Goal: Task Accomplishment & Management: Use online tool/utility

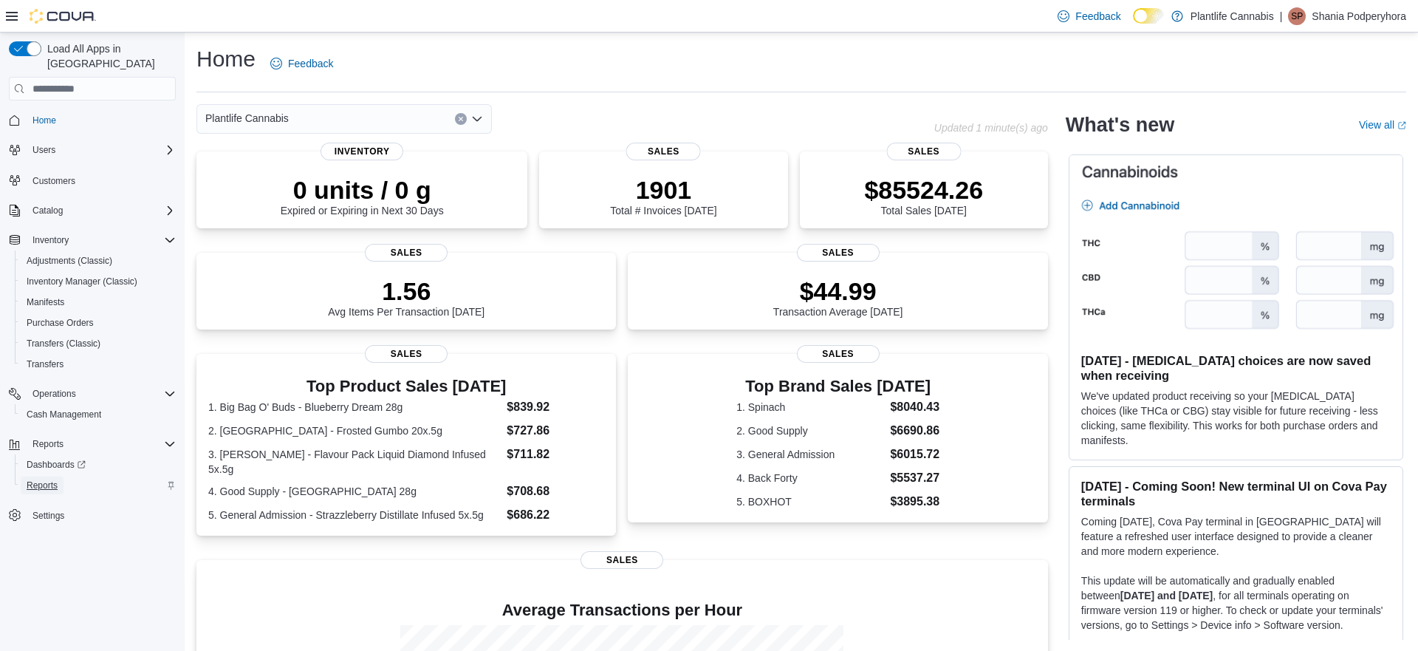
click at [38, 479] on span "Reports" at bounding box center [42, 485] width 31 height 12
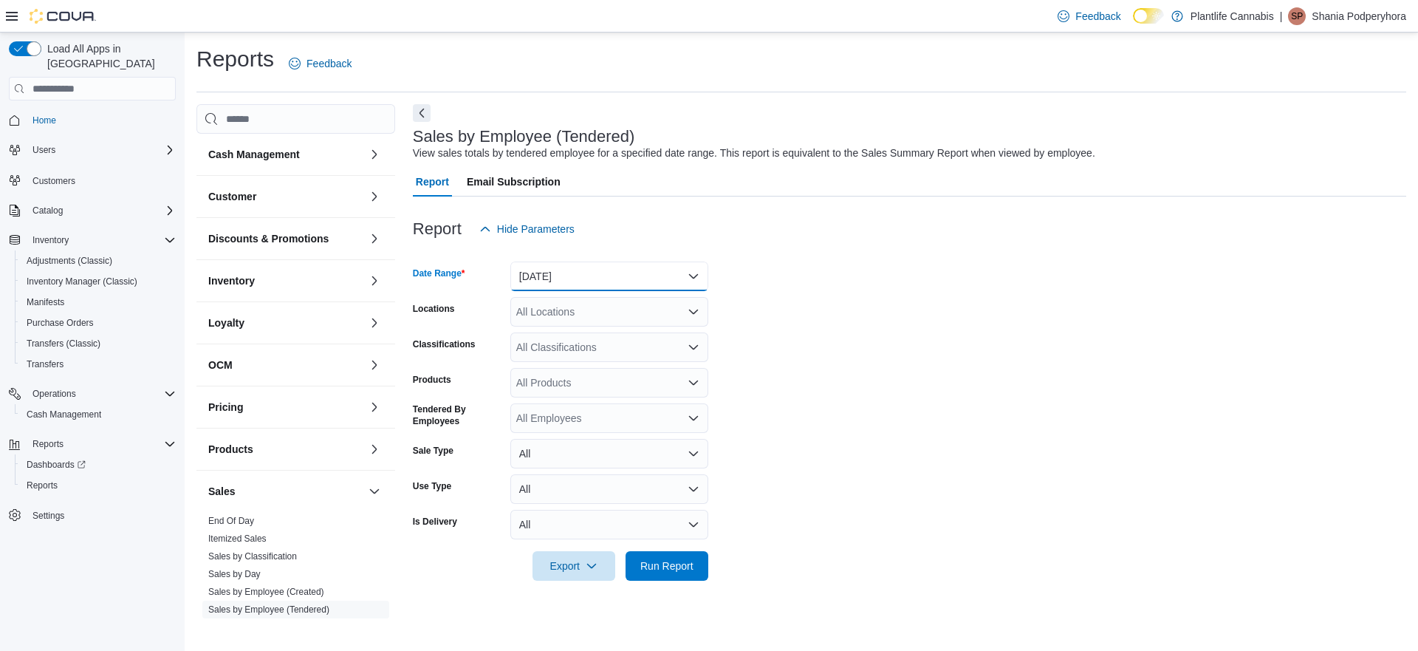
click at [566, 271] on button "Yesterday" at bounding box center [609, 276] width 198 height 30
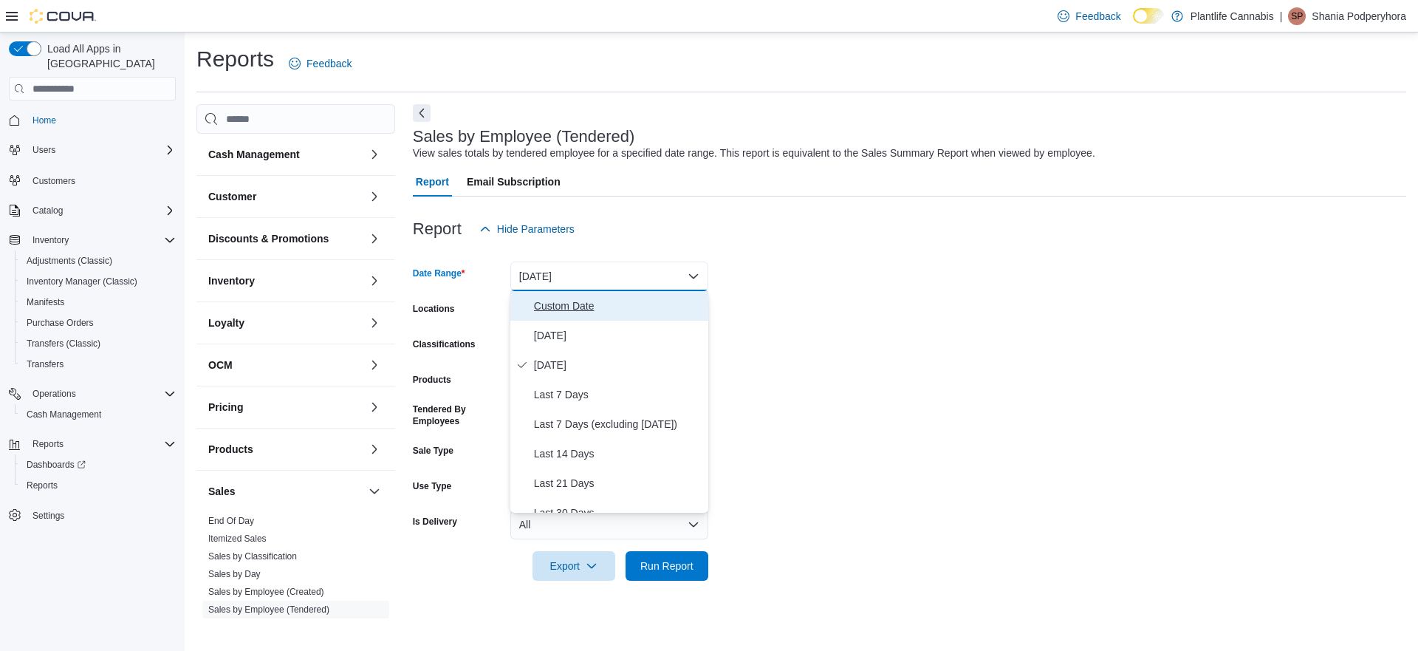
click at [563, 297] on span "Custom Date" at bounding box center [618, 306] width 168 height 18
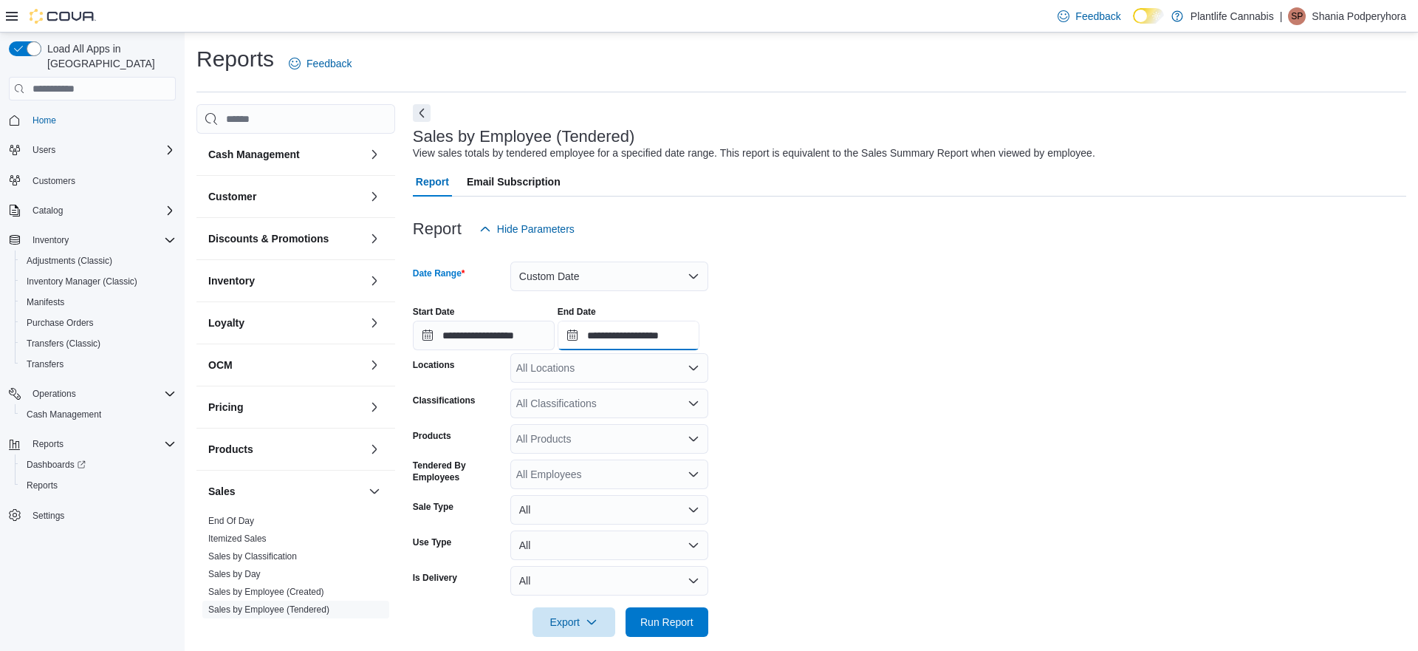
click at [674, 337] on input "**********" at bounding box center [629, 336] width 142 height 30
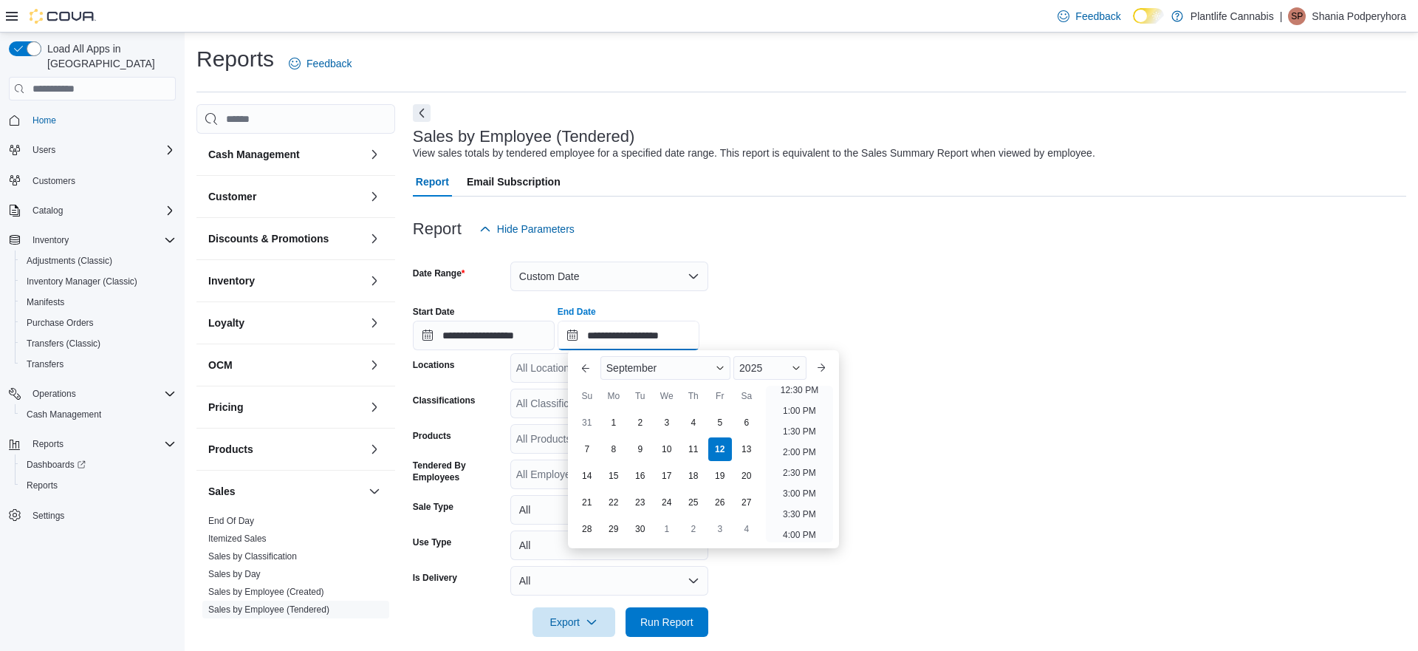
scroll to position [443, 0]
click at [814, 489] on li "1:00 PM" at bounding box center [799, 492] width 45 height 18
type input "**********"
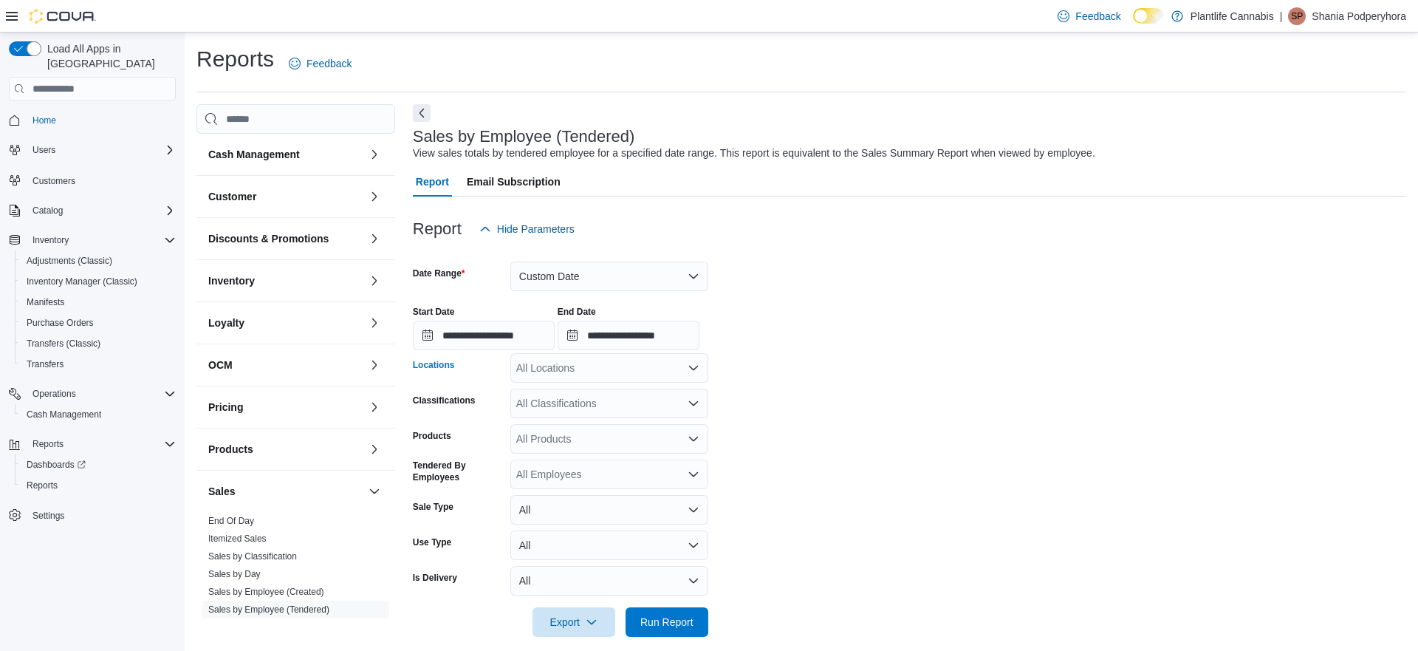
click at [592, 371] on div "All Locations" at bounding box center [609, 368] width 198 height 30
type input "***"
drag, startPoint x: 617, startPoint y: 400, endPoint x: 866, endPoint y: 387, distance: 248.5
click at [620, 400] on span "Calgary - Shawnessy" at bounding box center [597, 392] width 97 height 15
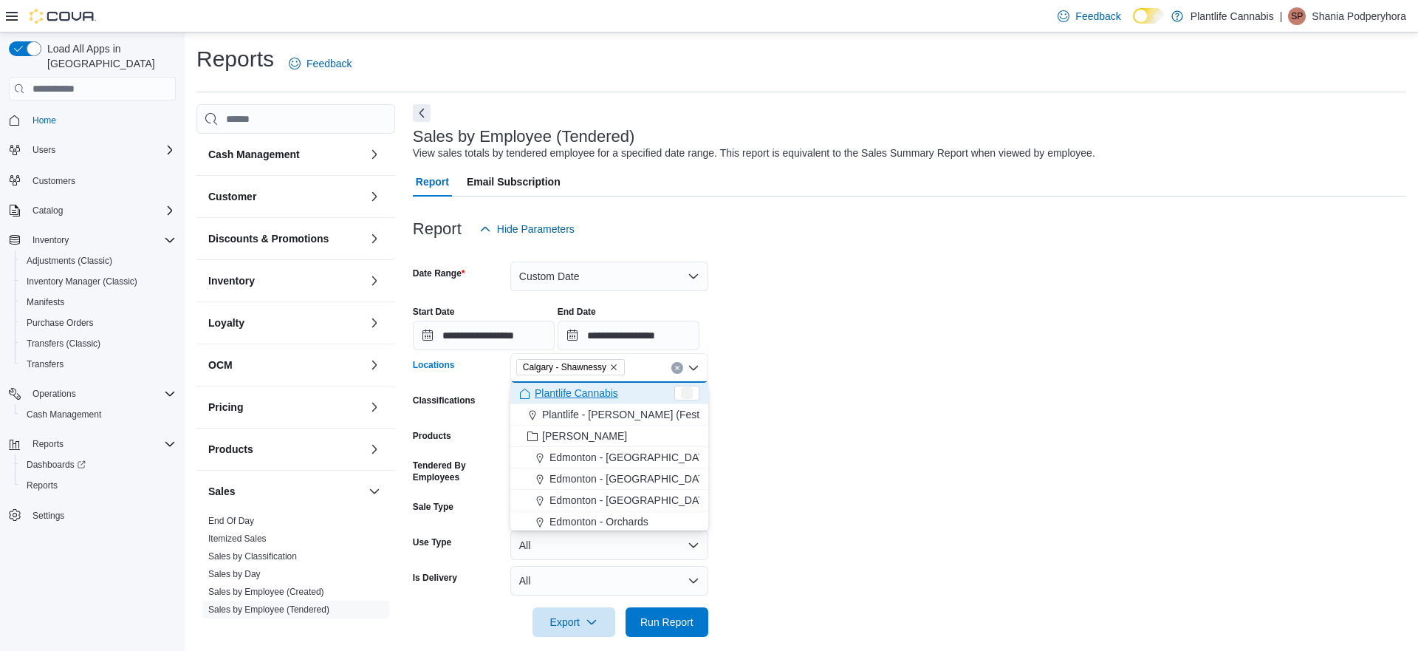
click at [875, 385] on form "**********" at bounding box center [909, 440] width 993 height 393
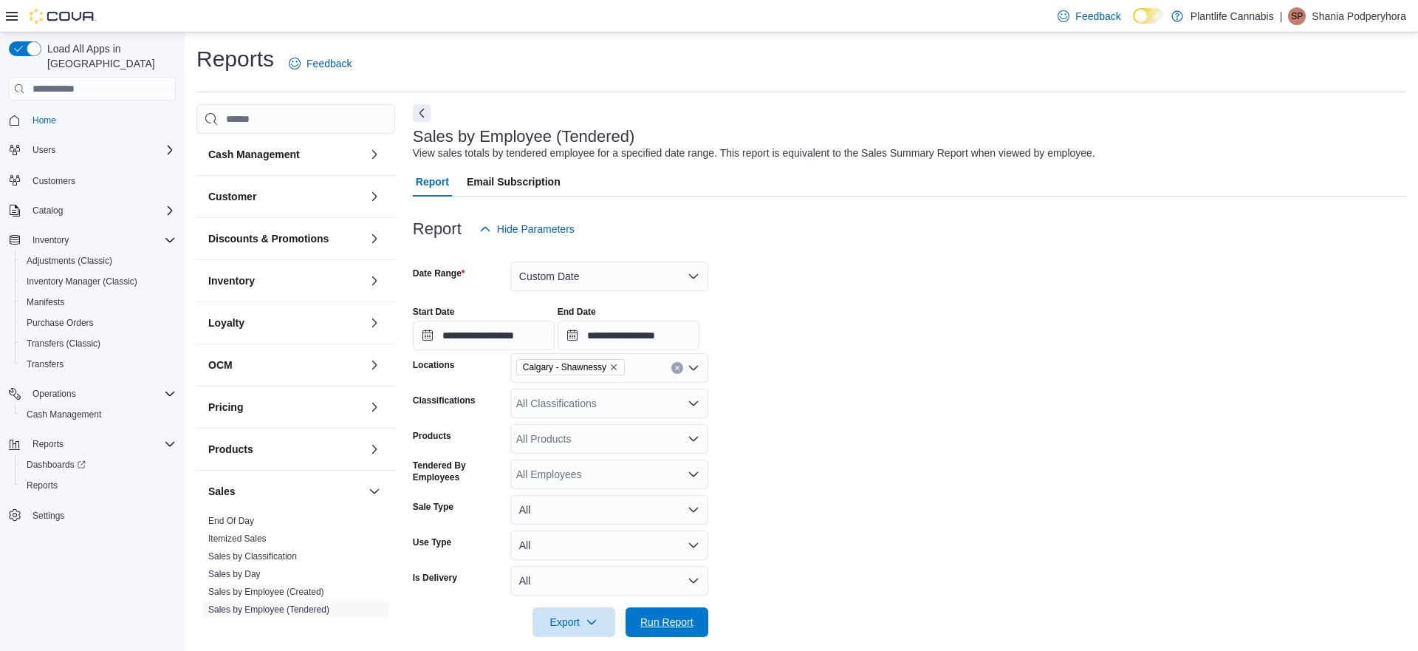
drag, startPoint x: 668, startPoint y: 610, endPoint x: 853, endPoint y: 551, distance: 194.6
click at [667, 610] on span "Run Report" at bounding box center [666, 622] width 65 height 30
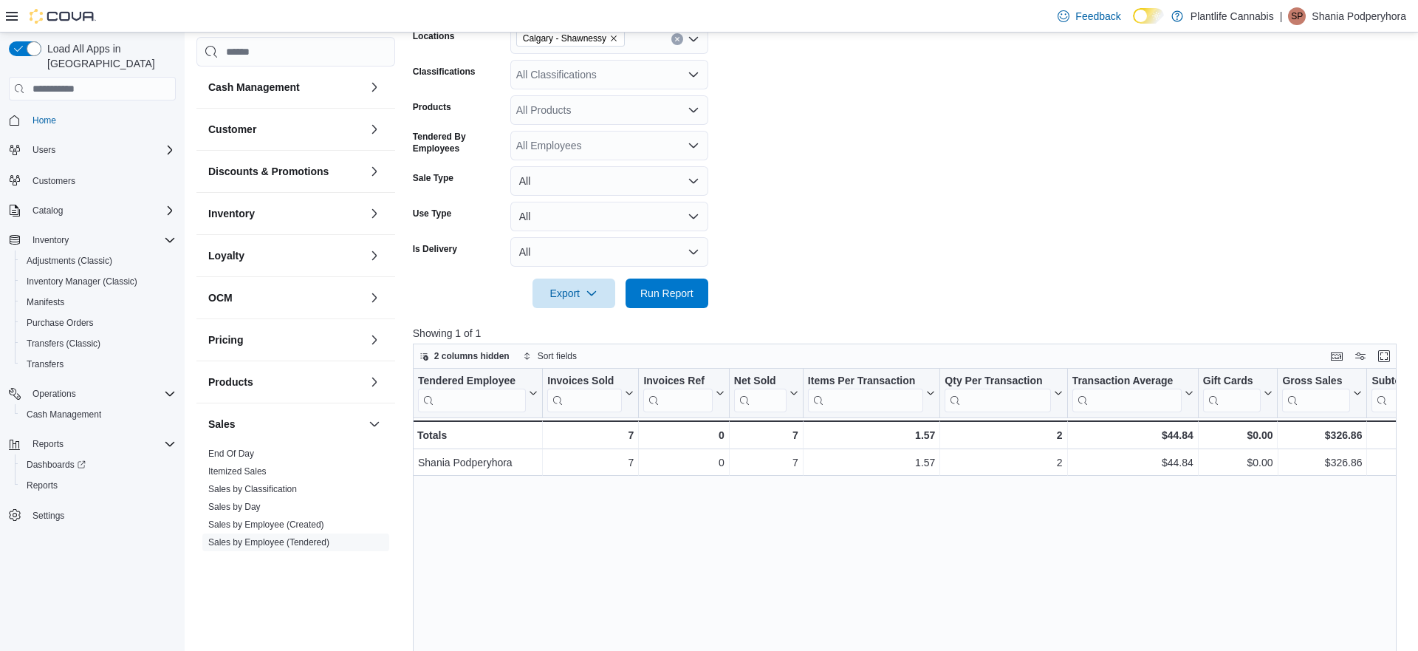
scroll to position [146, 0]
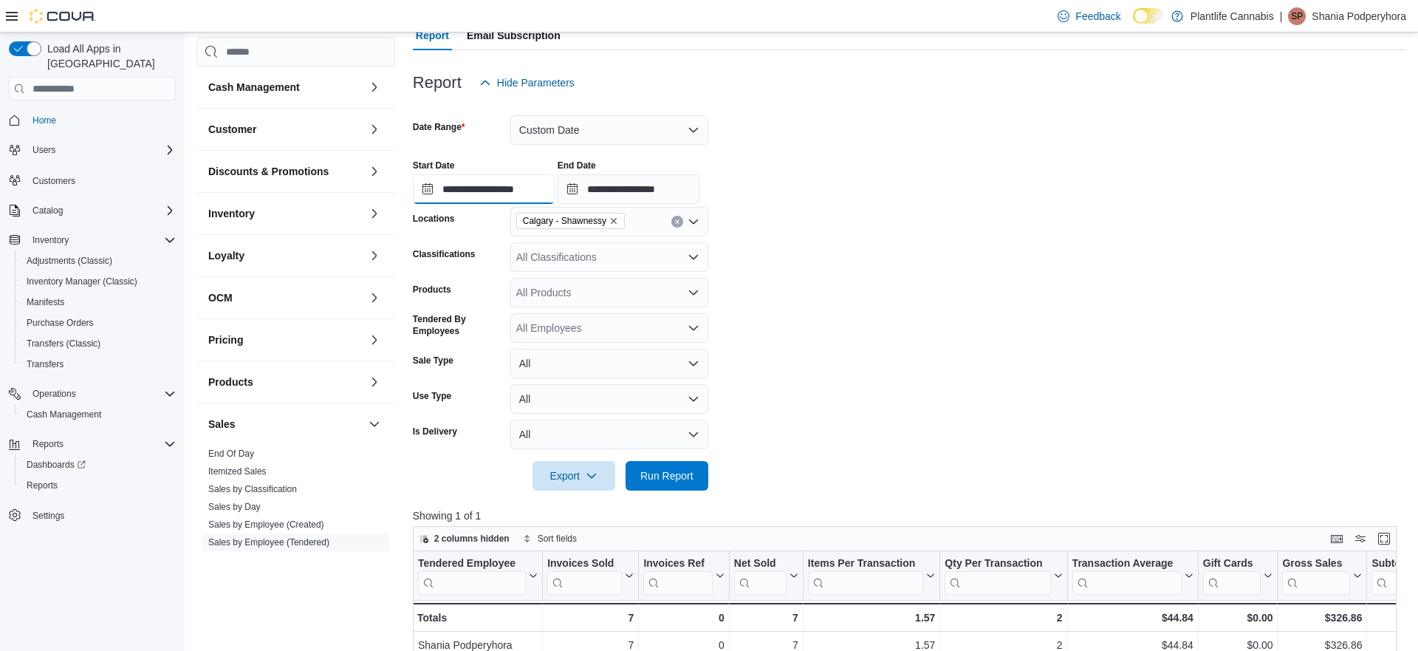
drag, startPoint x: 511, startPoint y: 192, endPoint x: 521, endPoint y: 204, distance: 15.2
click at [511, 192] on input "**********" at bounding box center [484, 189] width 142 height 30
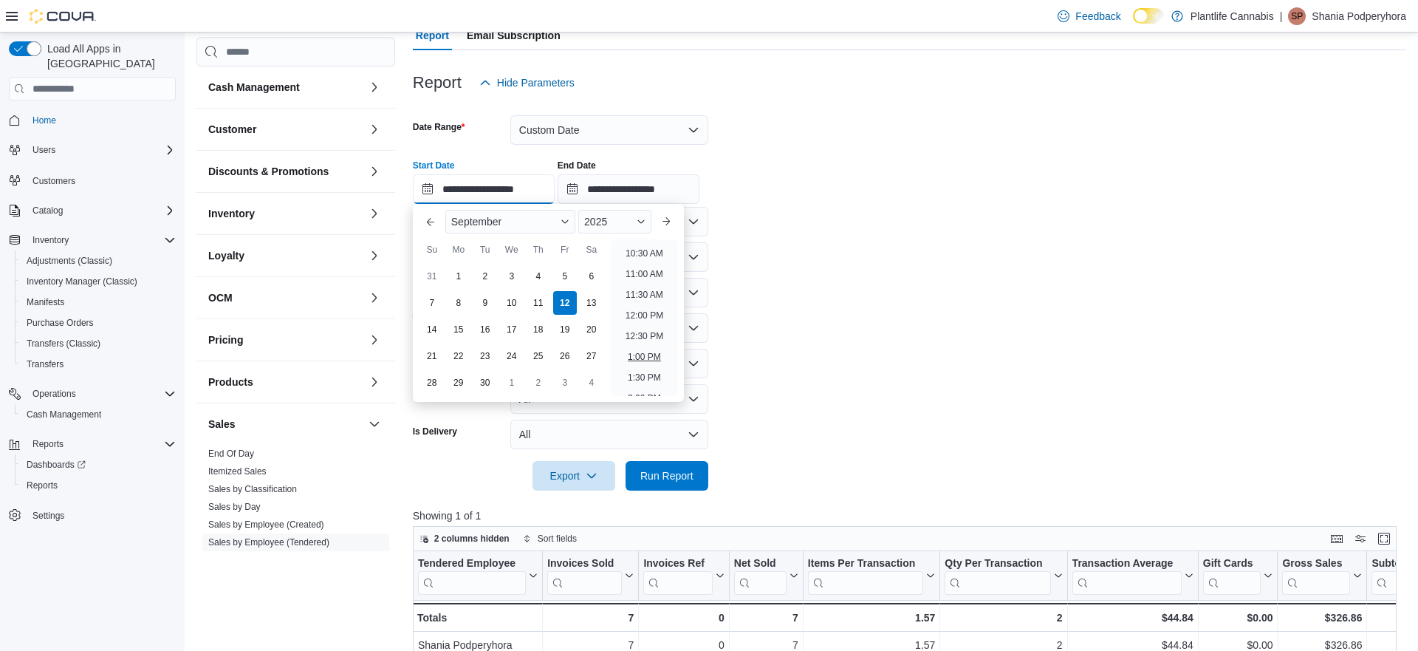
scroll to position [437, 0]
drag, startPoint x: 643, startPoint y: 345, endPoint x: 669, endPoint y: 282, distance: 67.9
click at [643, 345] on li "1:00 PM" at bounding box center [644, 352] width 45 height 18
type input "**********"
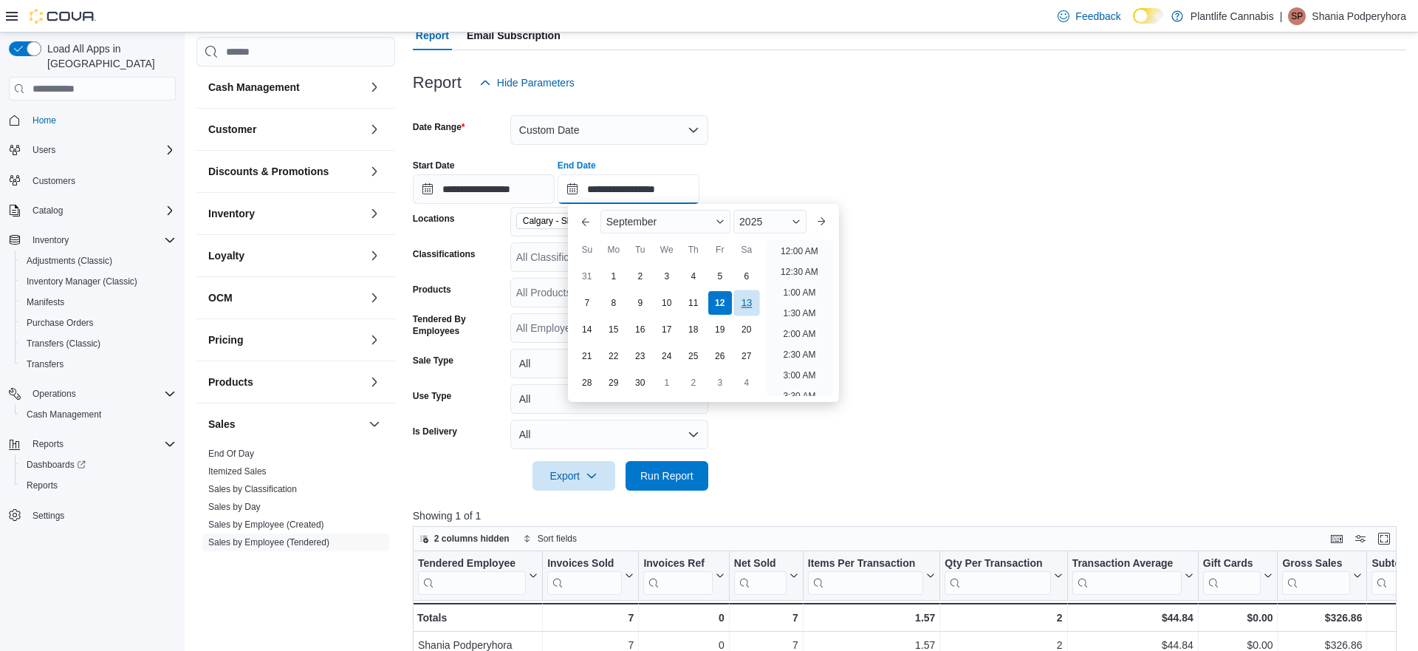
drag, startPoint x: 664, startPoint y: 191, endPoint x: 751, endPoint y: 302, distance: 140.9
click at [664, 191] on input "**********" at bounding box center [629, 189] width 142 height 30
click at [798, 343] on li "4:30 PM" at bounding box center [799, 350] width 45 height 18
type input "**********"
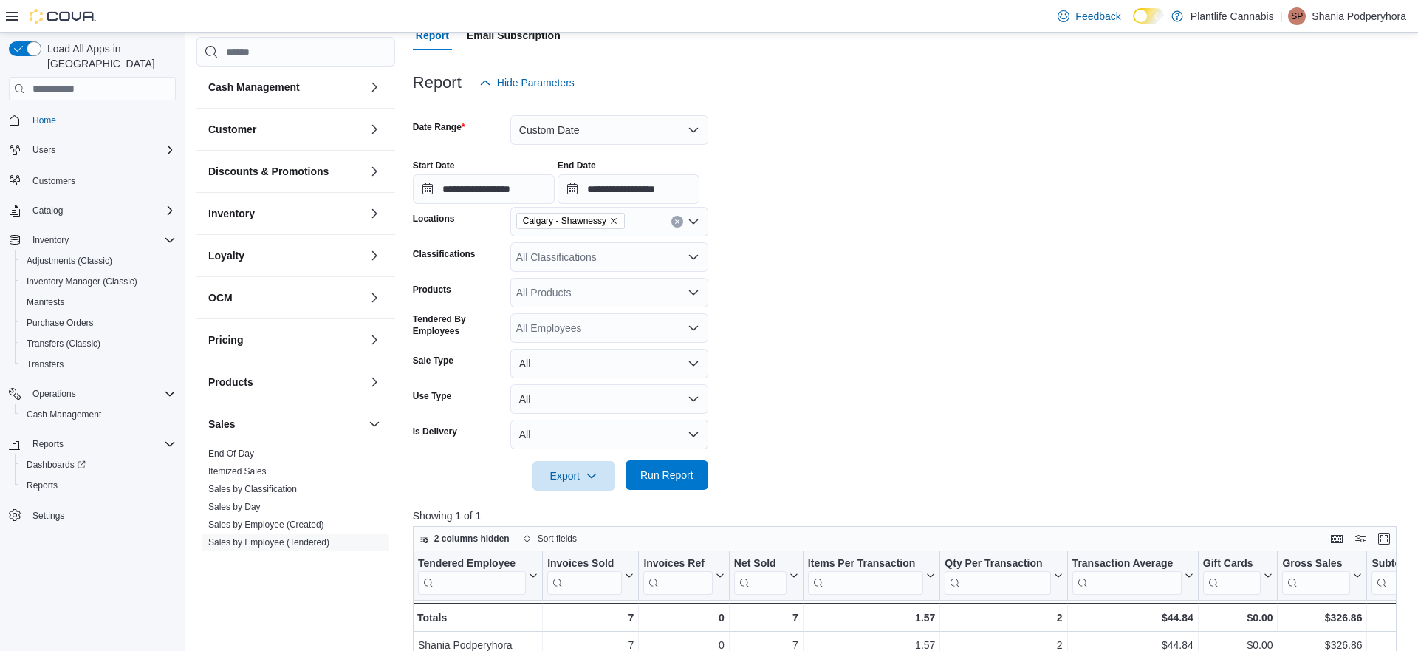
click at [702, 476] on button "Run Report" at bounding box center [667, 475] width 83 height 30
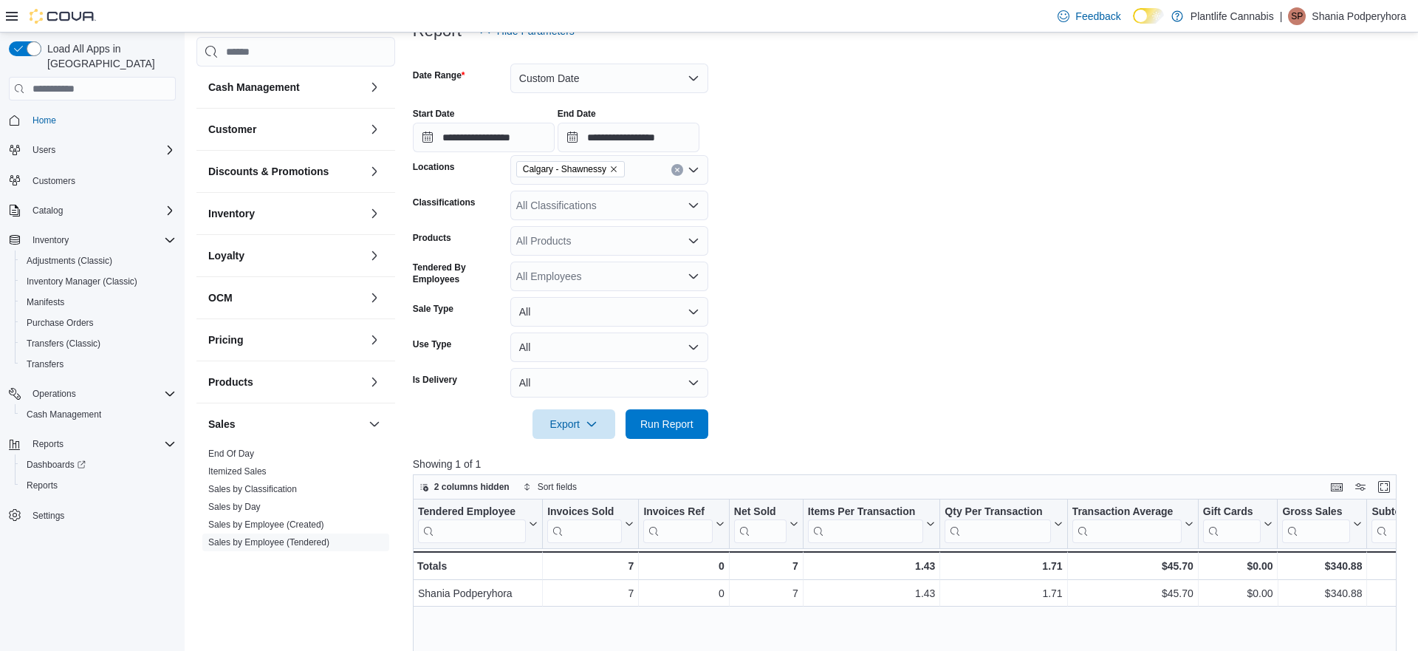
scroll to position [185, 0]
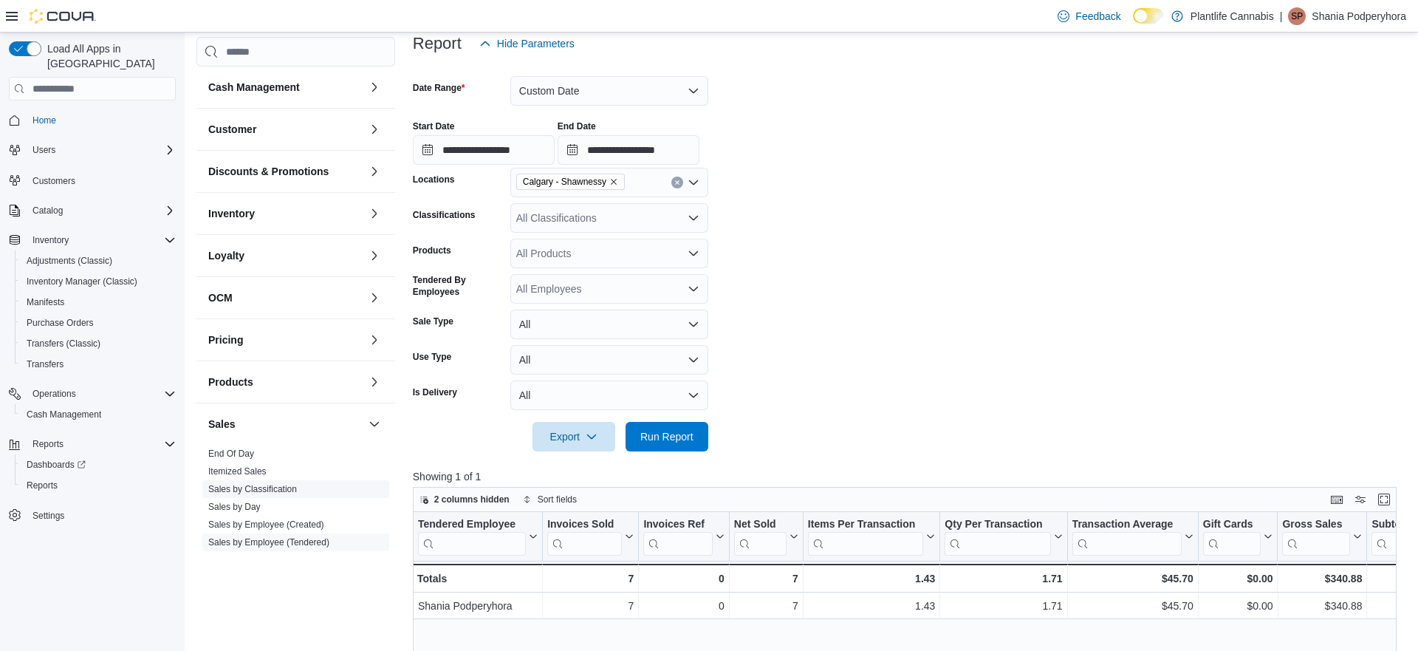
click at [275, 492] on link "Sales by Classification" at bounding box center [252, 489] width 89 height 10
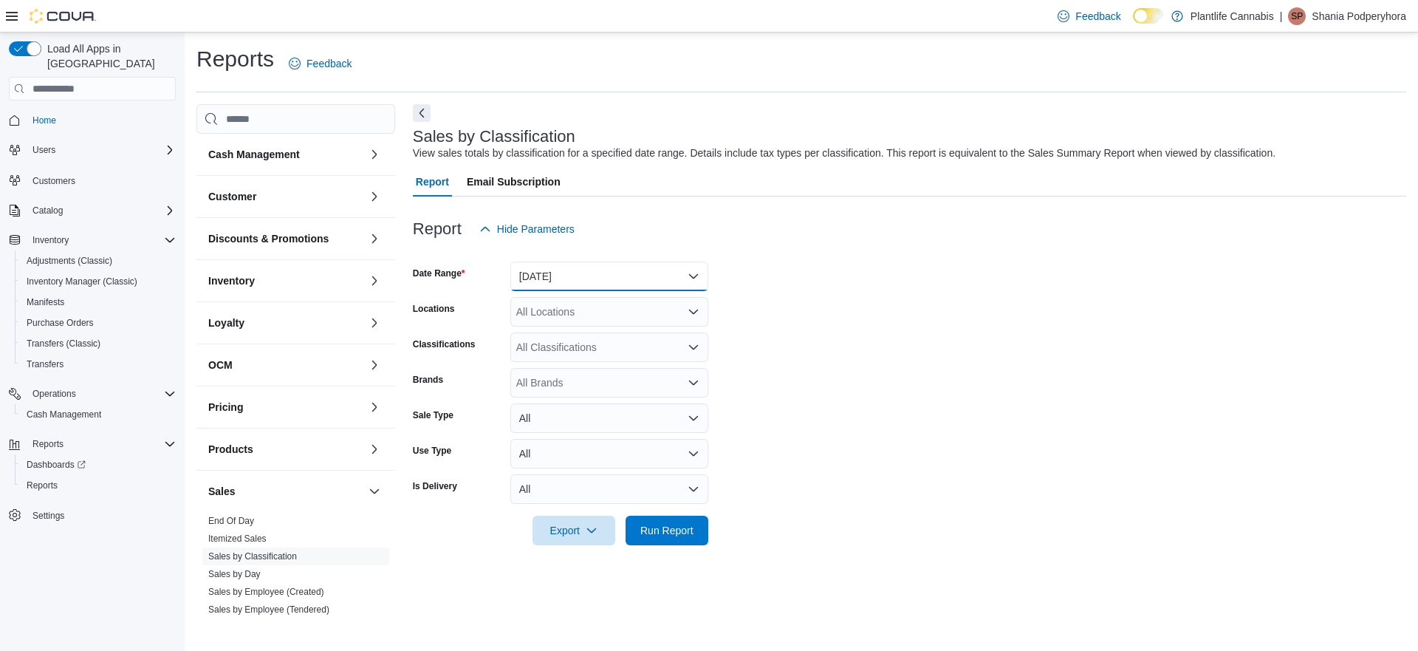
click at [565, 284] on button "Yesterday" at bounding box center [609, 276] width 198 height 30
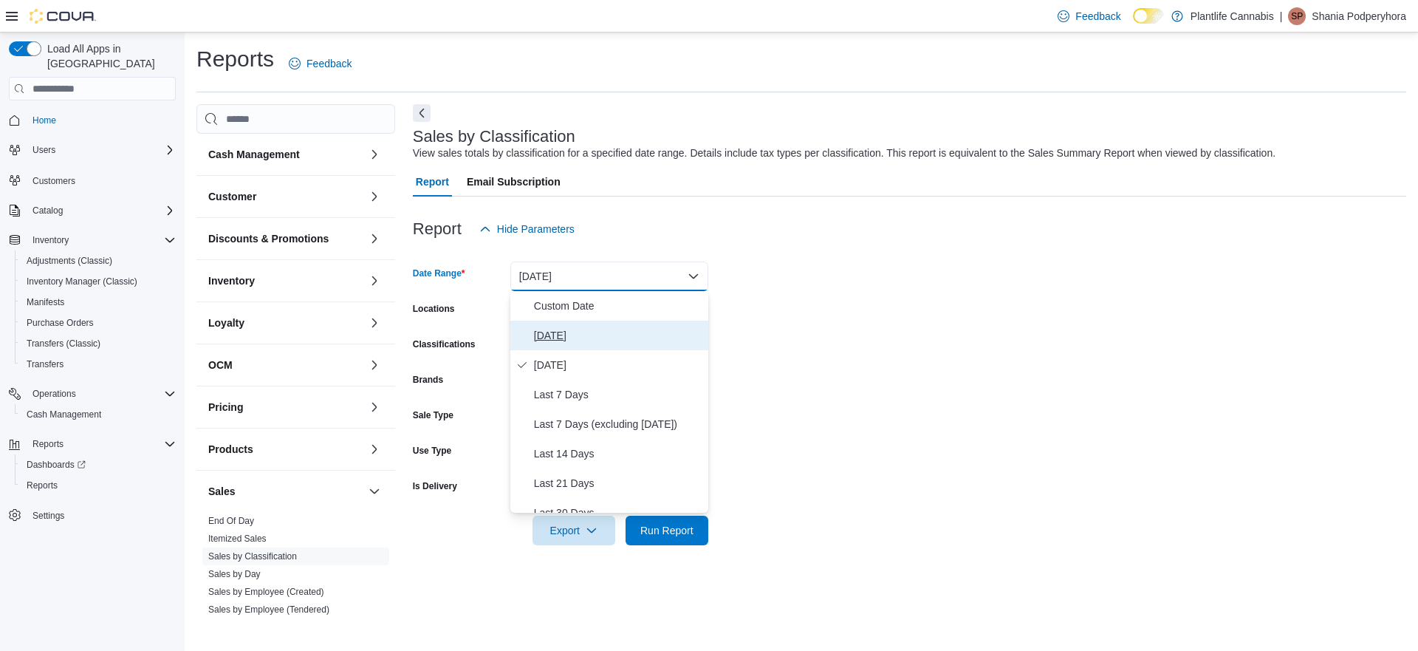
click at [555, 322] on button "Today" at bounding box center [609, 336] width 198 height 30
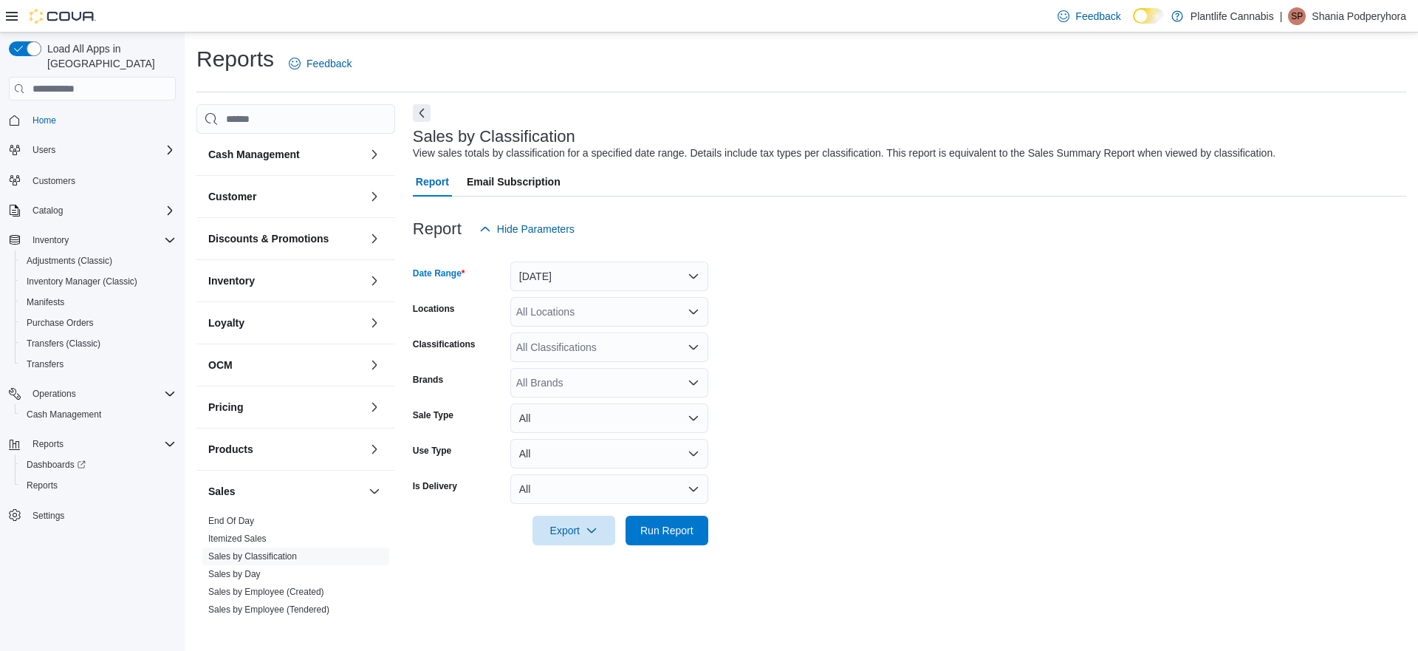
click at [557, 303] on div "All Locations" at bounding box center [609, 312] width 198 height 30
type input "***"
drag, startPoint x: 572, startPoint y: 319, endPoint x: 741, endPoint y: 337, distance: 170.1
click at [602, 337] on span "Calgary - Shawnessy" at bounding box center [597, 336] width 97 height 15
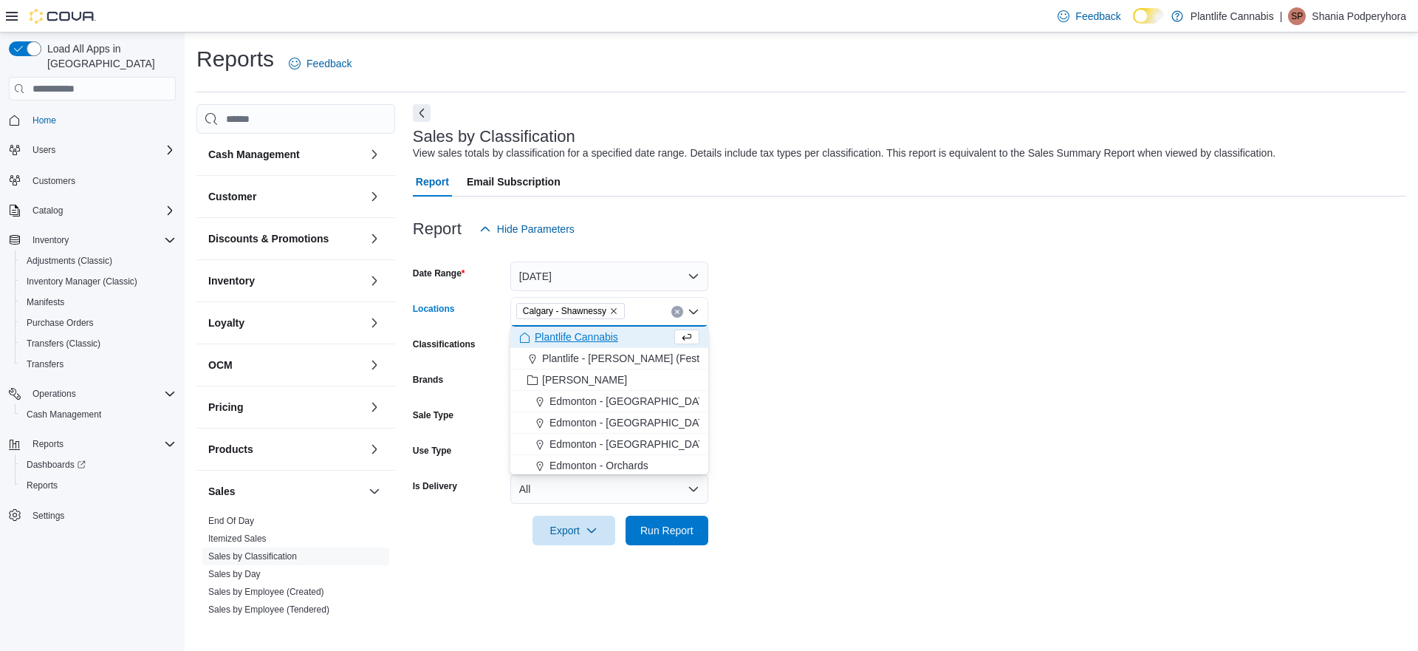
drag, startPoint x: 816, startPoint y: 334, endPoint x: 803, endPoint y: 382, distance: 49.8
click at [815, 335] on form "Date Range Today Locations Calgary - Shawnessy Combo box. Selected. Calgary - S…" at bounding box center [909, 394] width 993 height 301
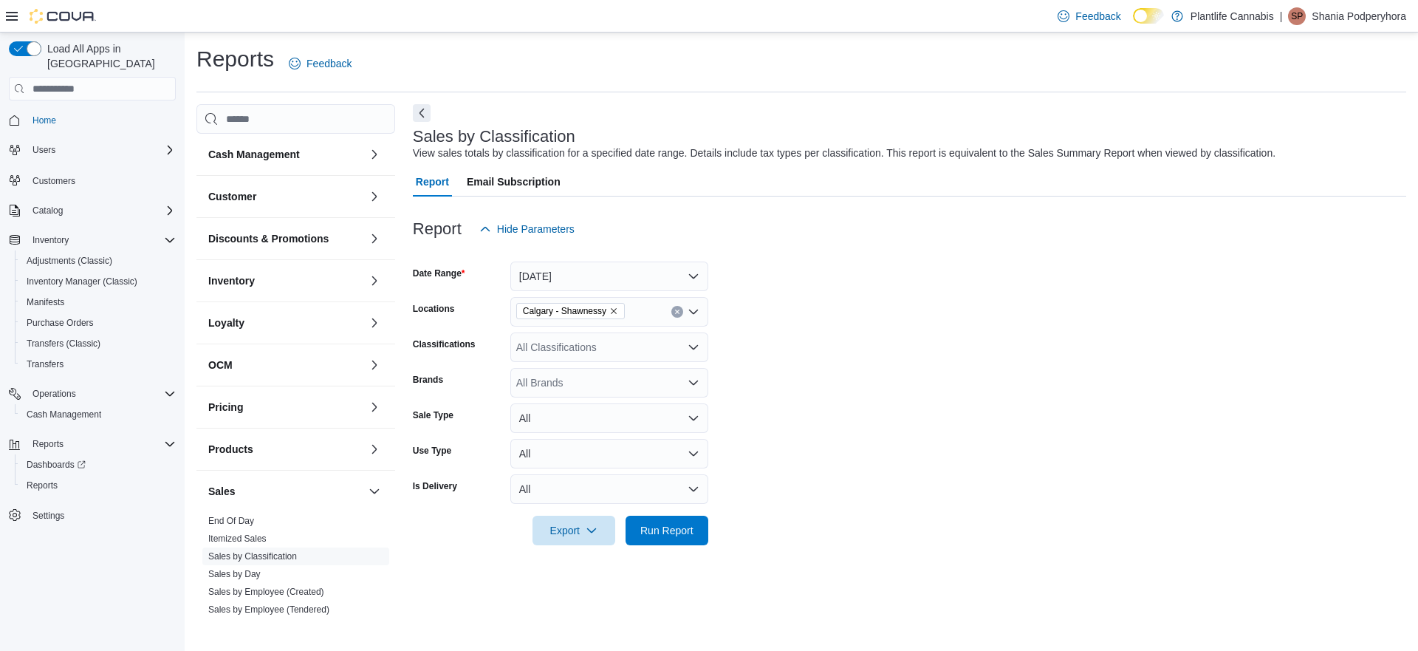
click at [665, 549] on div at bounding box center [909, 554] width 993 height 18
drag, startPoint x: 671, startPoint y: 533, endPoint x: 1014, endPoint y: 505, distance: 344.5
click at [671, 532] on span "Run Report" at bounding box center [666, 529] width 53 height 15
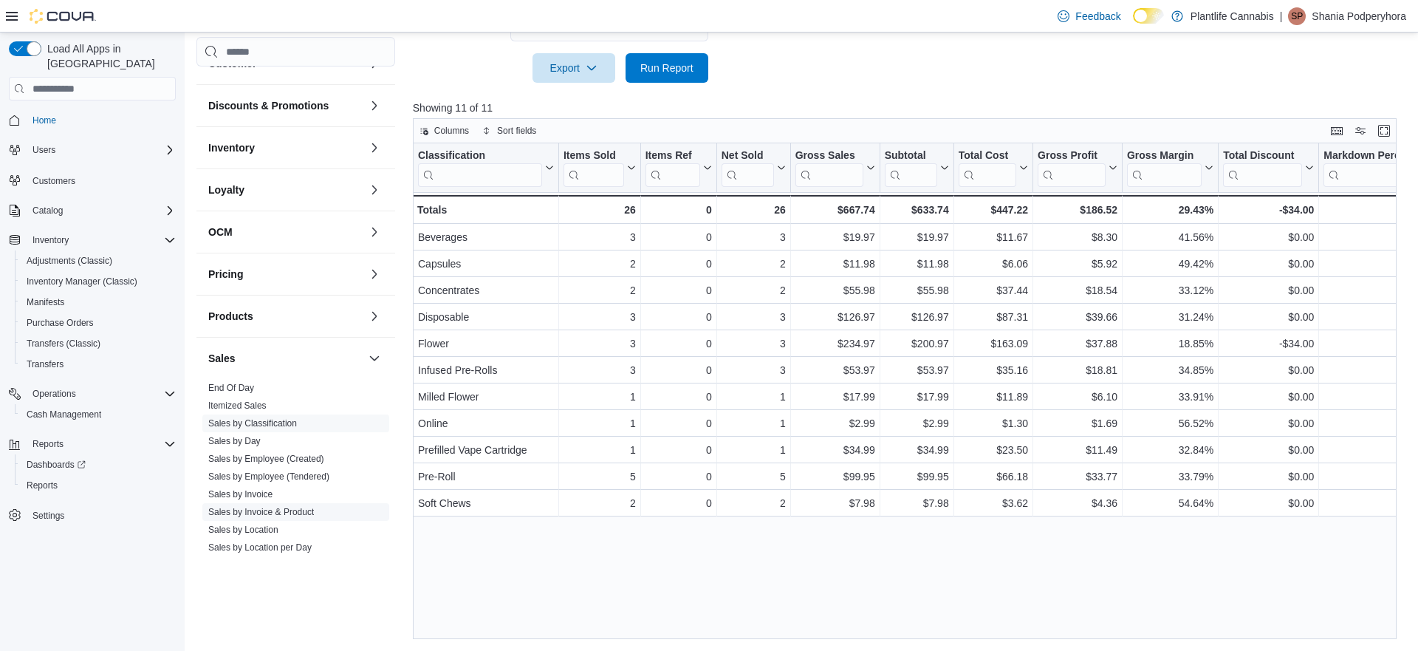
scroll to position [66, 0]
click at [257, 494] on link "Sales by Invoice" at bounding box center [240, 493] width 64 height 10
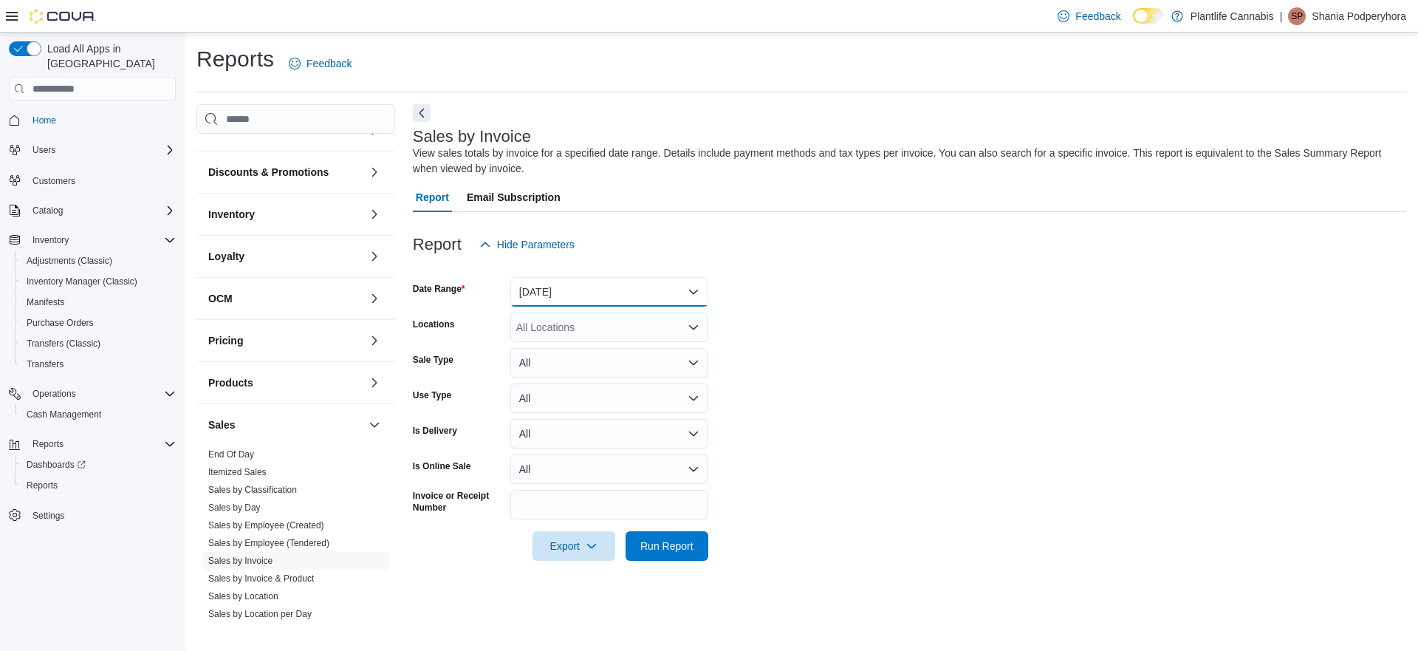
drag, startPoint x: 548, startPoint y: 287, endPoint x: 555, endPoint y: 304, distance: 18.5
click at [548, 287] on button "Yesterday" at bounding box center [609, 292] width 198 height 30
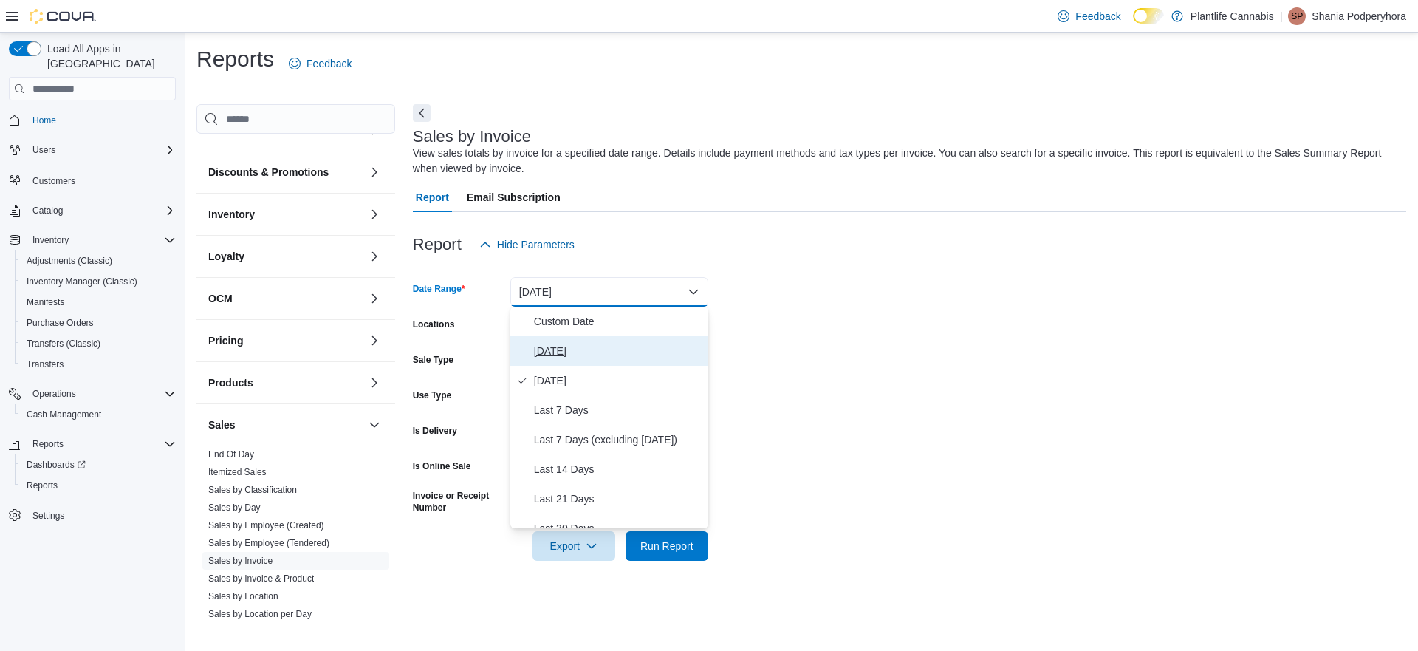
click at [549, 343] on span "Today" at bounding box center [618, 351] width 168 height 18
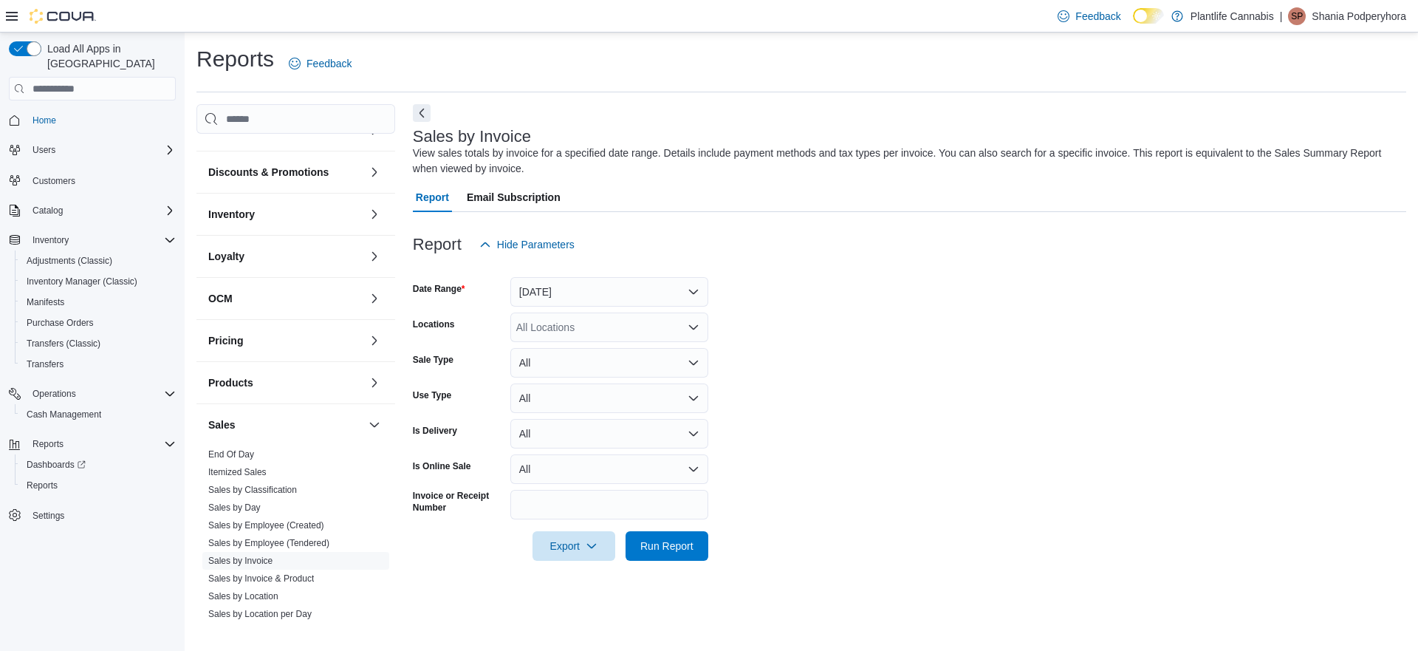
click at [557, 326] on div "All Locations" at bounding box center [609, 327] width 198 height 30
type input "***"
drag, startPoint x: 568, startPoint y: 342, endPoint x: 836, endPoint y: 353, distance: 268.3
click at [569, 343] on button "Calgary - Shawnessy" at bounding box center [609, 352] width 198 height 21
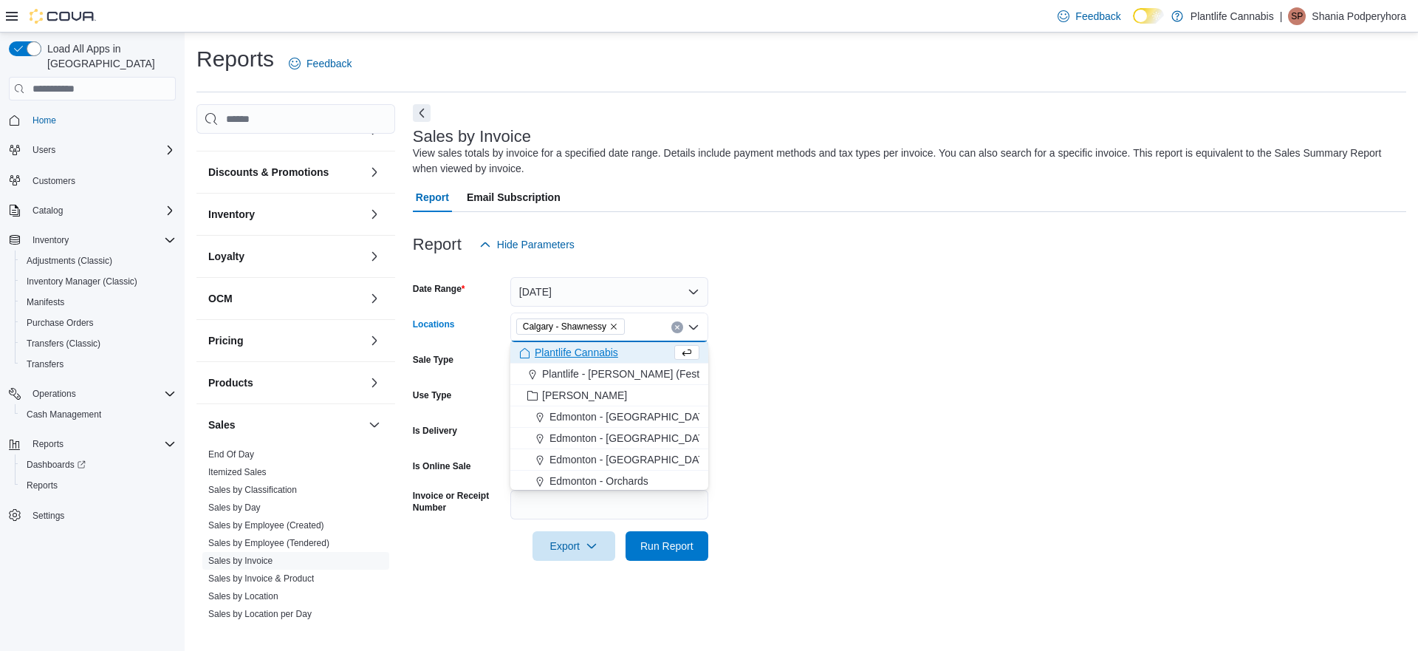
drag, startPoint x: 836, startPoint y: 353, endPoint x: 711, endPoint y: 534, distance: 219.8
click at [835, 355] on form "Date Range Today Locations Calgary - Shawnessy Combo box. Selected. Calgary - S…" at bounding box center [909, 409] width 993 height 301
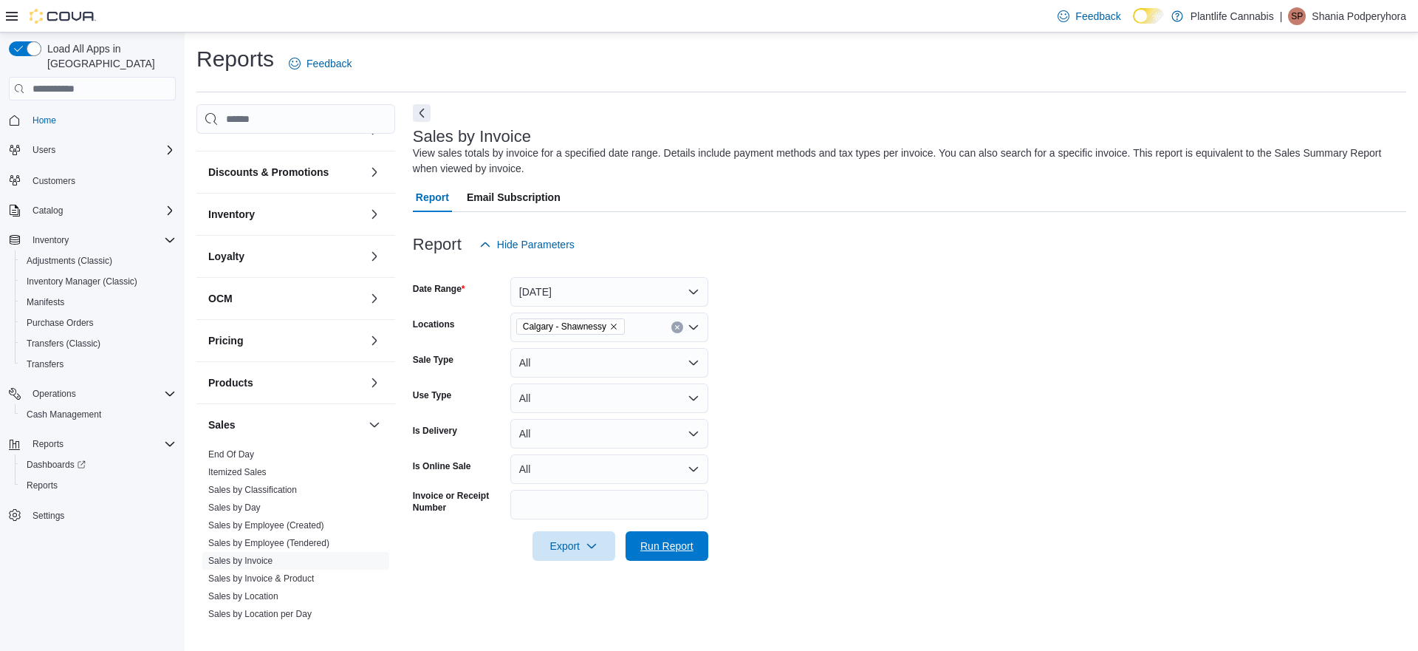
drag, startPoint x: 699, startPoint y: 541, endPoint x: 819, endPoint y: 501, distance: 125.9
click at [700, 541] on button "Run Report" at bounding box center [667, 546] width 83 height 30
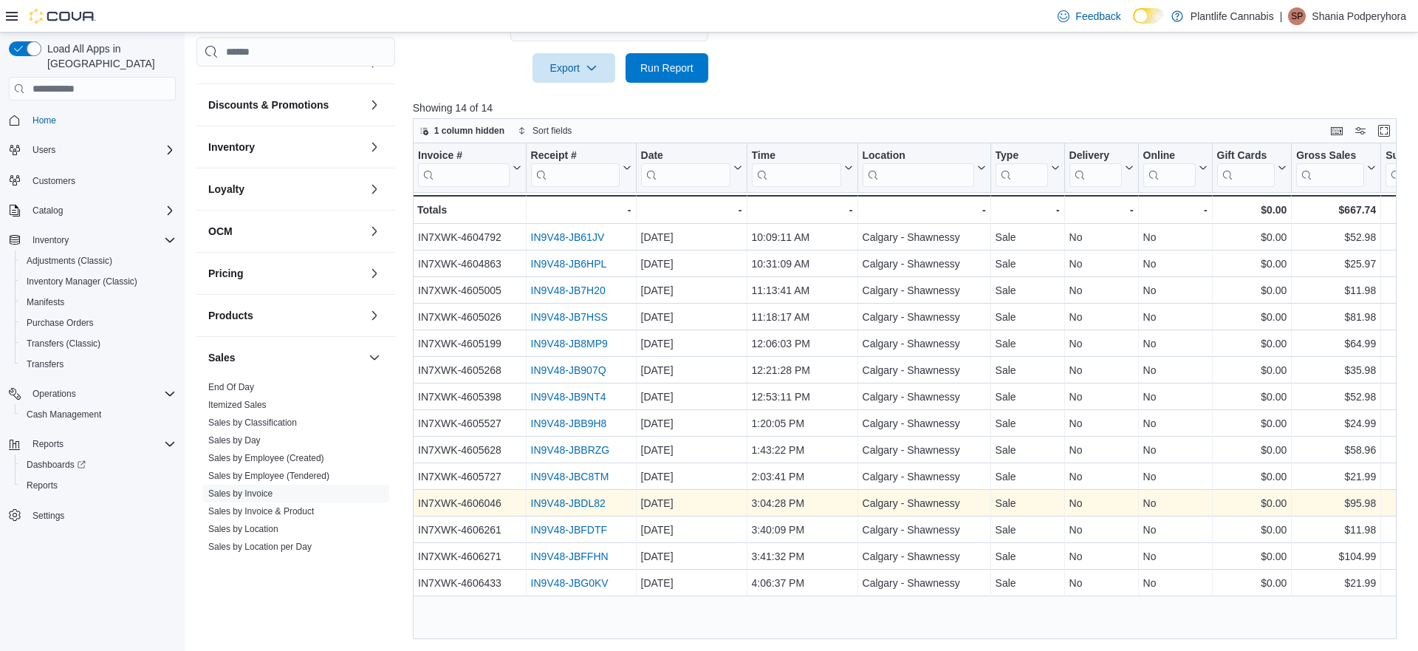
click at [564, 504] on link "IN9V48-JBDL82" at bounding box center [567, 503] width 75 height 12
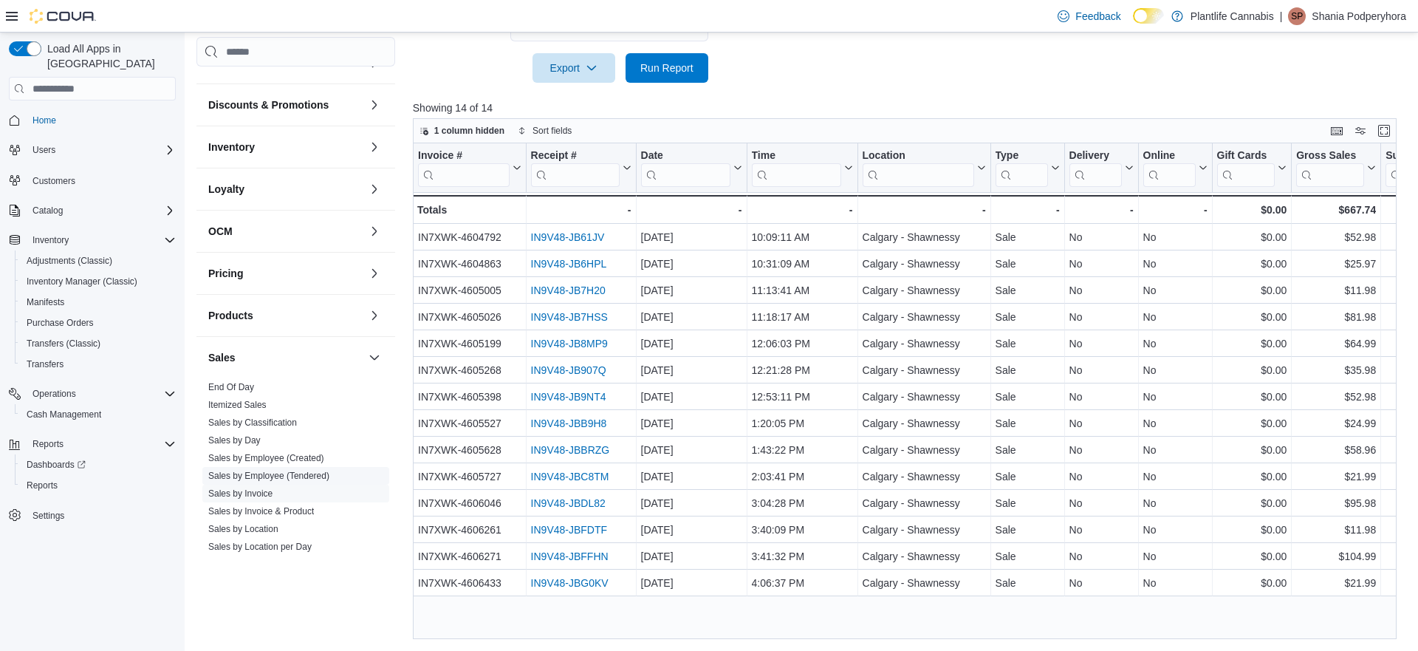
click at [310, 473] on link "Sales by Employee (Tendered)" at bounding box center [268, 475] width 121 height 10
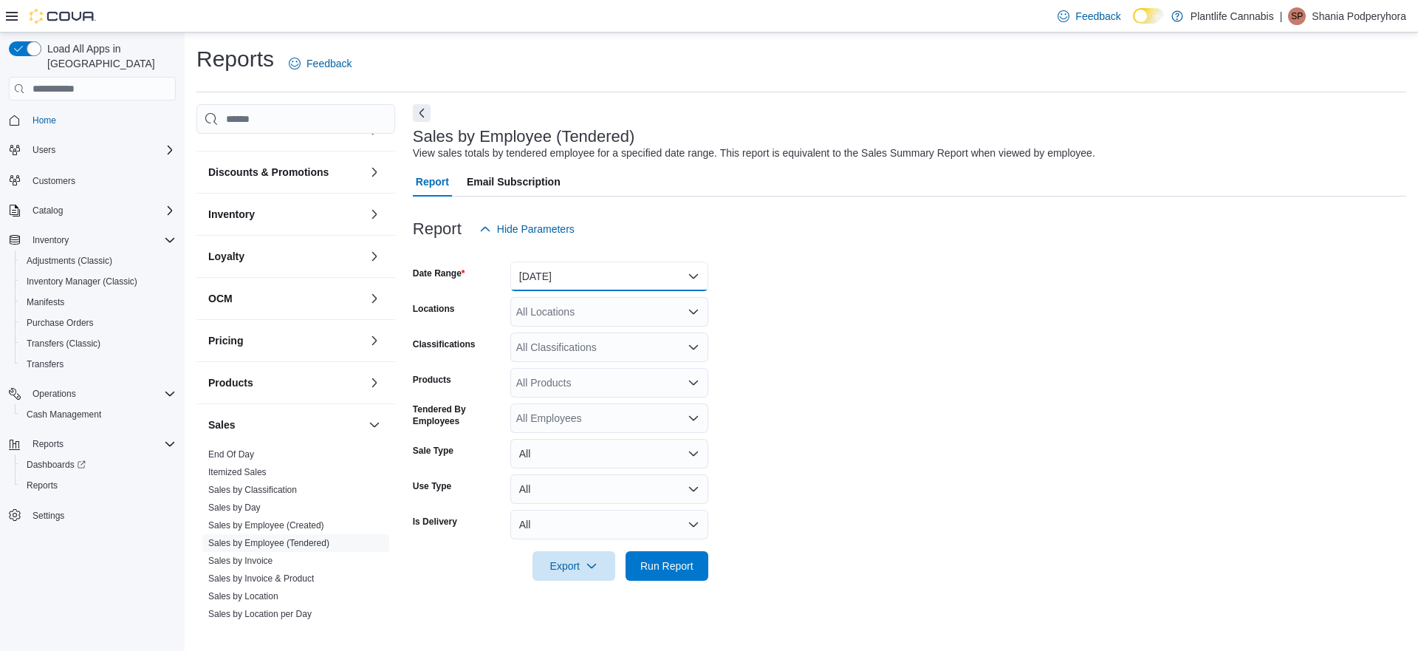
click at [576, 275] on button "Yesterday" at bounding box center [609, 276] width 198 height 30
drag, startPoint x: 563, startPoint y: 333, endPoint x: 563, endPoint y: 322, distance: 11.1
click at [563, 333] on span "Today" at bounding box center [618, 335] width 168 height 18
click at [565, 313] on div "All Locations" at bounding box center [609, 312] width 198 height 30
type input "***"
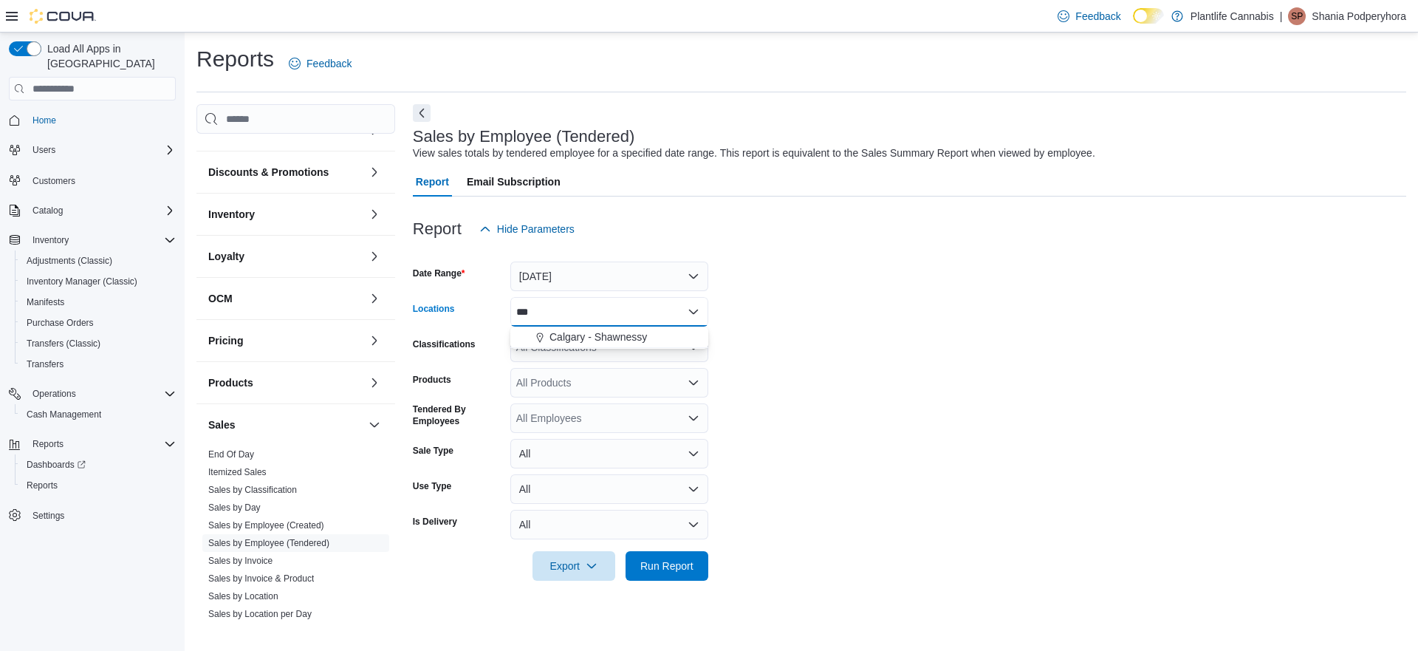
drag, startPoint x: 566, startPoint y: 339, endPoint x: 885, endPoint y: 360, distance: 319.7
click at [577, 340] on span "Calgary - Shawnessy" at bounding box center [597, 336] width 97 height 15
drag, startPoint x: 854, startPoint y: 418, endPoint x: 723, endPoint y: 596, distance: 220.8
click at [854, 418] on form "Date Range Today Locations Calgary - Shawnessy Classifications All Classificati…" at bounding box center [909, 412] width 993 height 337
click at [682, 569] on span "Run Report" at bounding box center [666, 565] width 53 height 15
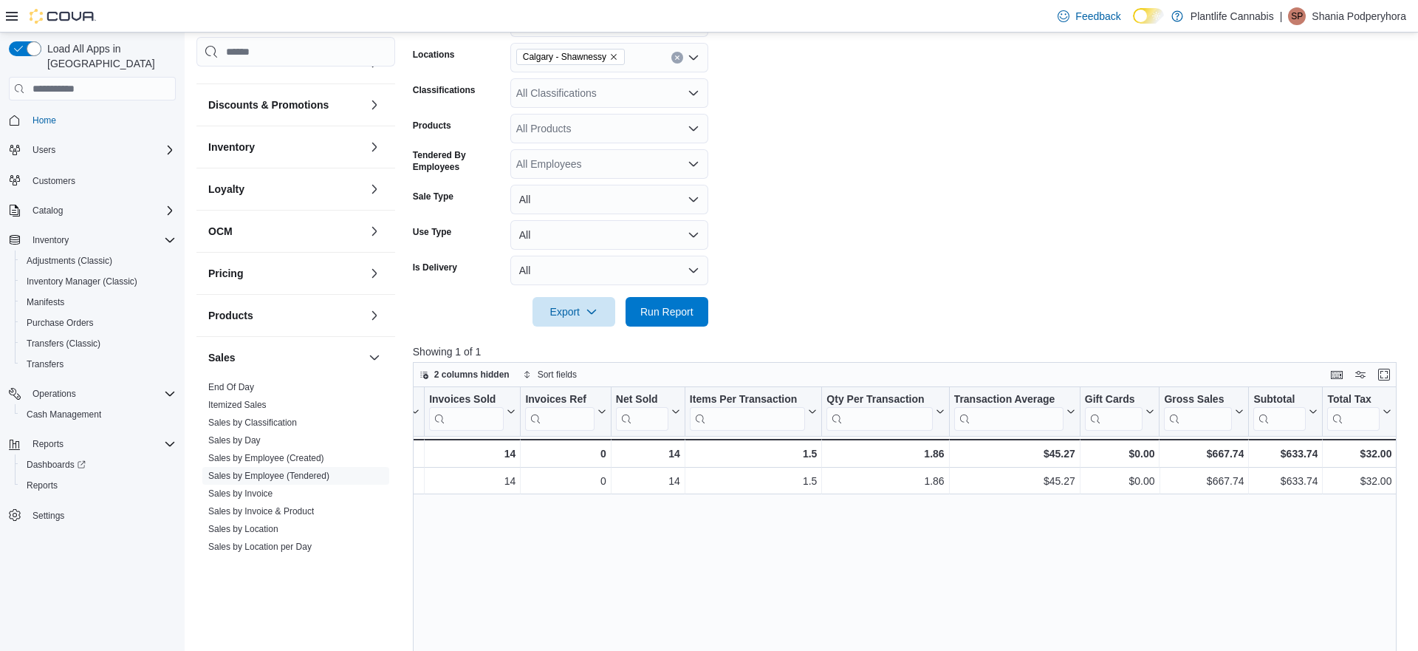
scroll to position [0, 122]
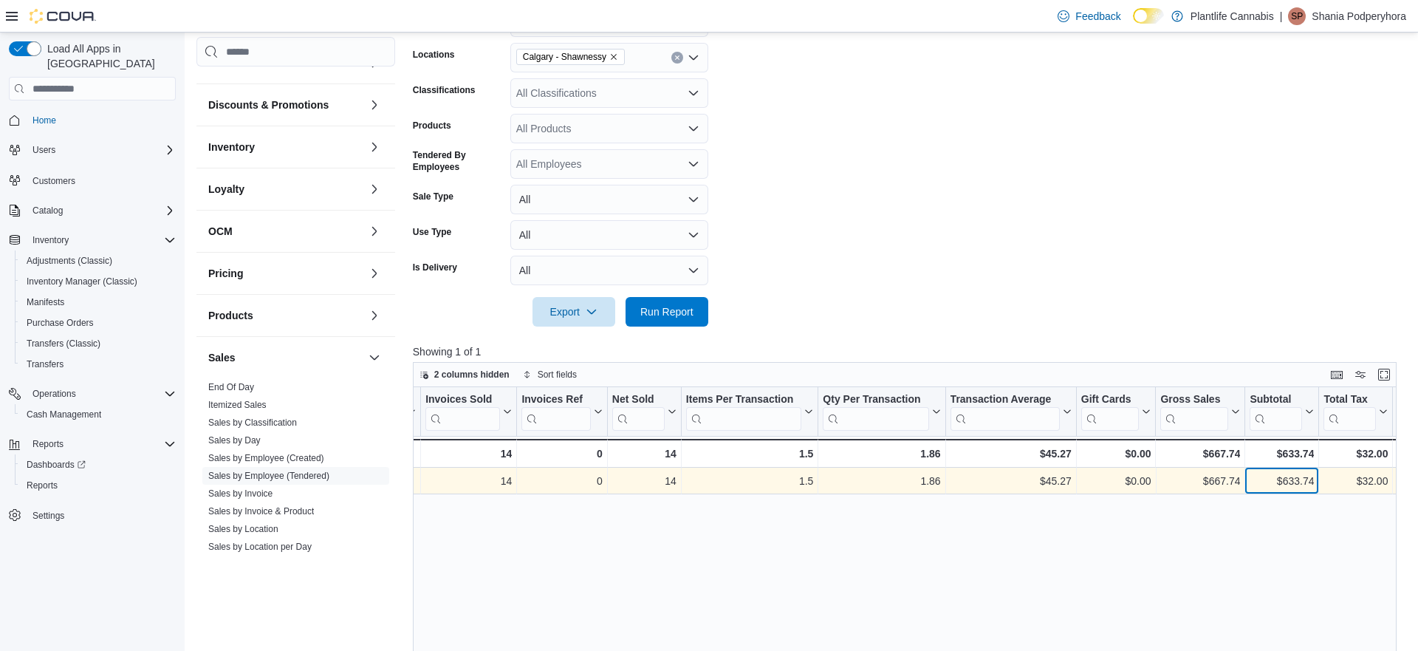
click at [1292, 479] on div "$633.74" at bounding box center [1282, 481] width 64 height 18
copy div "633.74"
click at [1054, 483] on div "$45.27" at bounding box center [1010, 481] width 121 height 18
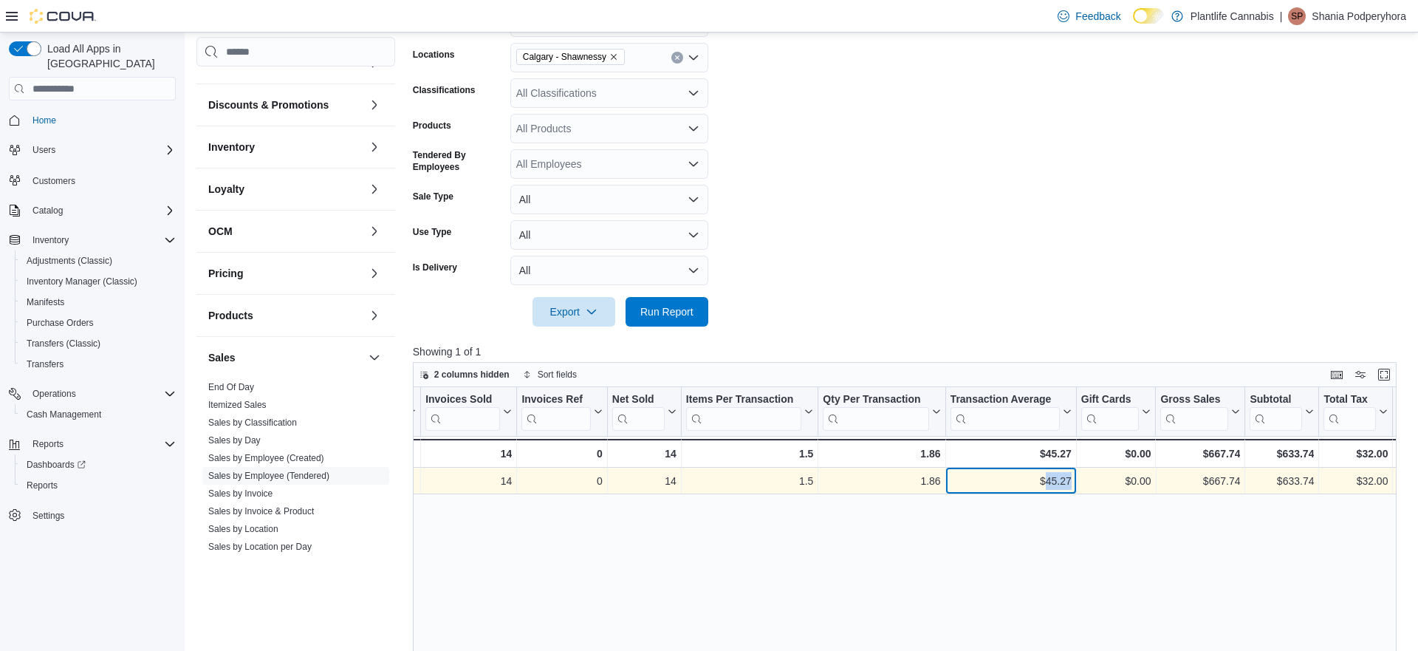
copy div "45.27"
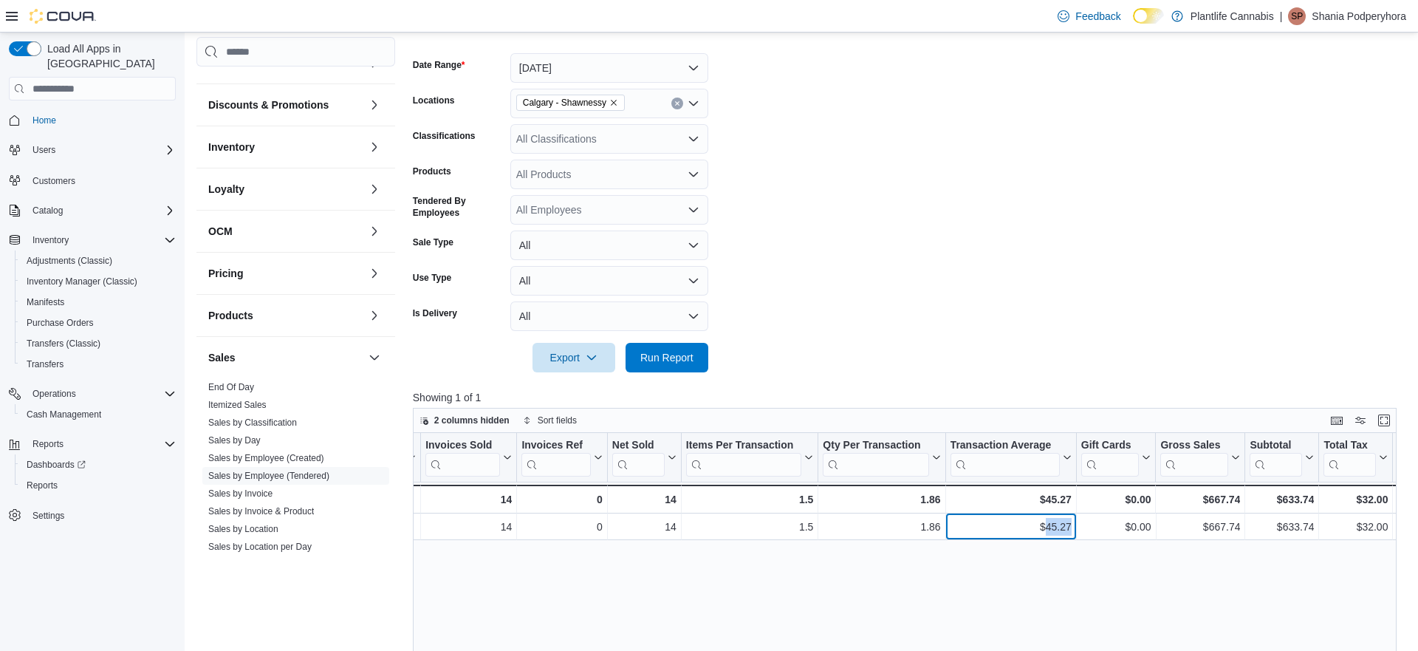
scroll to position [157, 0]
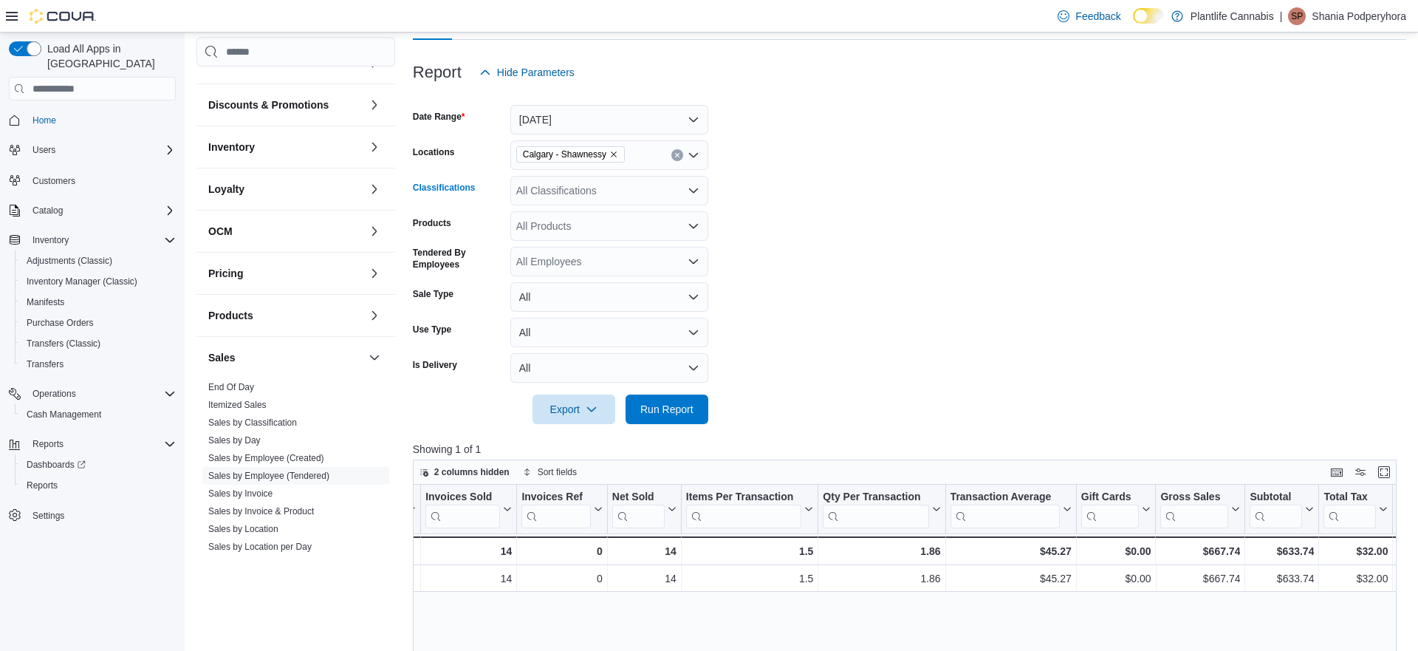
click at [600, 187] on div "All Classifications" at bounding box center [609, 191] width 198 height 30
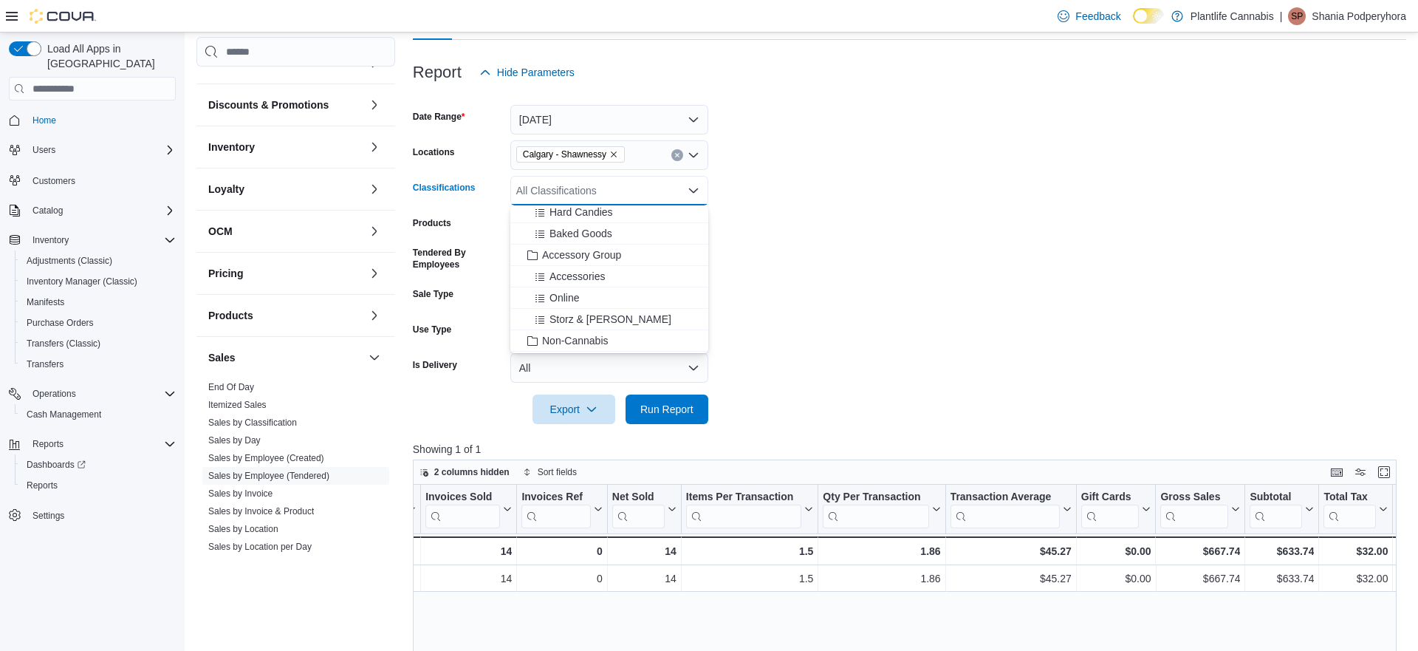
drag, startPoint x: 604, startPoint y: 257, endPoint x: 773, endPoint y: 263, distance: 169.2
click at [605, 257] on span "Accessory Group" at bounding box center [581, 254] width 79 height 15
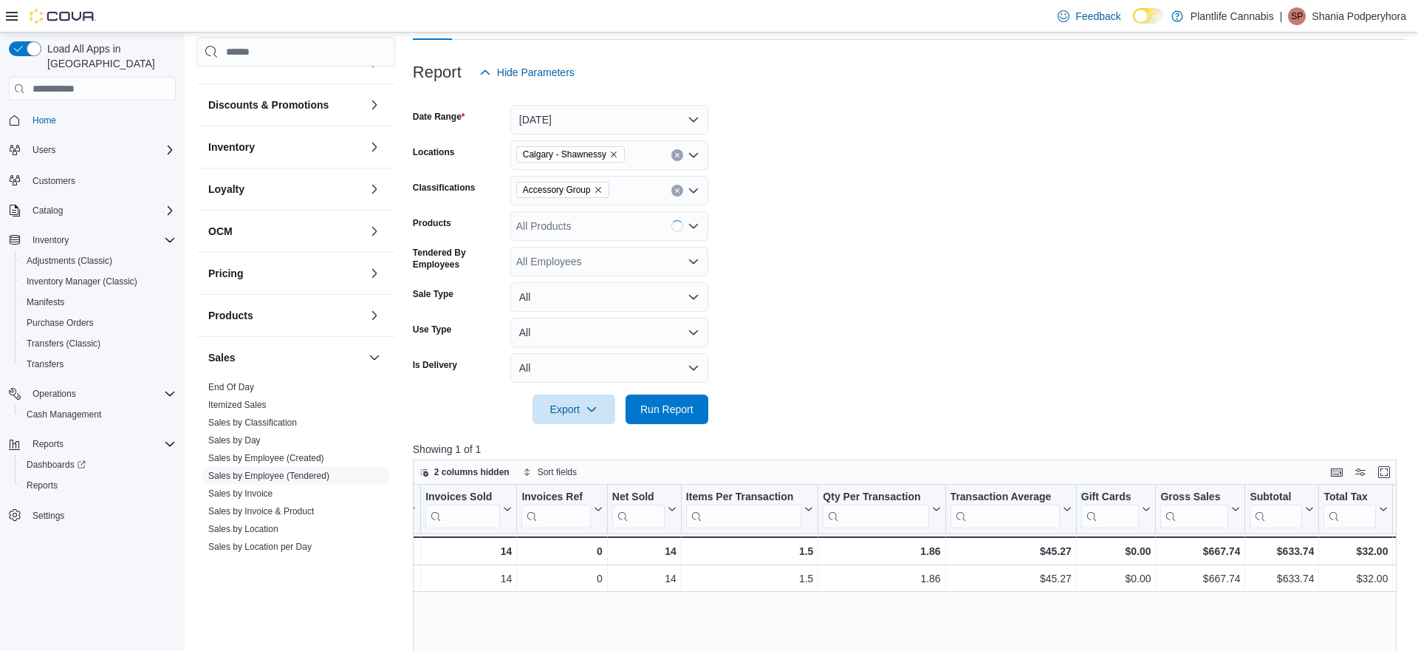
drag, startPoint x: 773, startPoint y: 263, endPoint x: 656, endPoint y: 437, distance: 210.2
click at [772, 268] on form "Date Range Today Locations Calgary - Shawnessy Classifications Accessory Group …" at bounding box center [909, 255] width 993 height 337
click at [677, 408] on span "Run Report" at bounding box center [666, 408] width 53 height 15
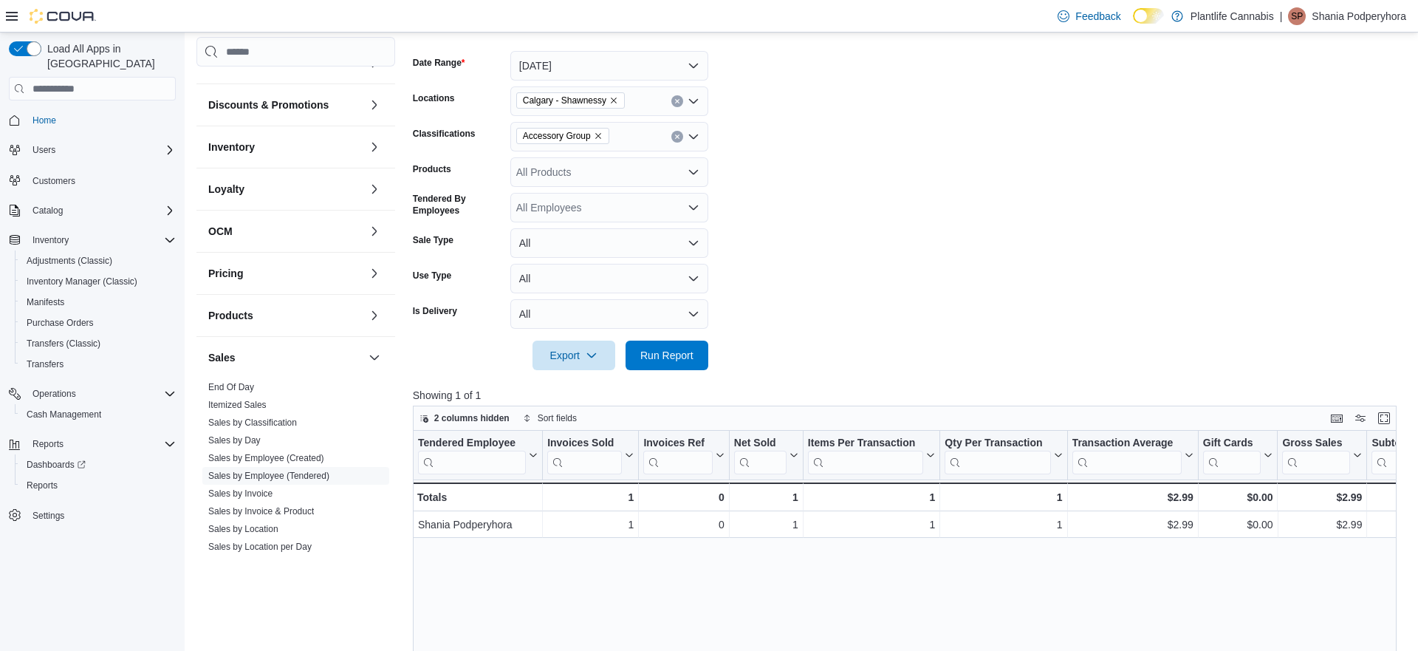
scroll to position [224, 0]
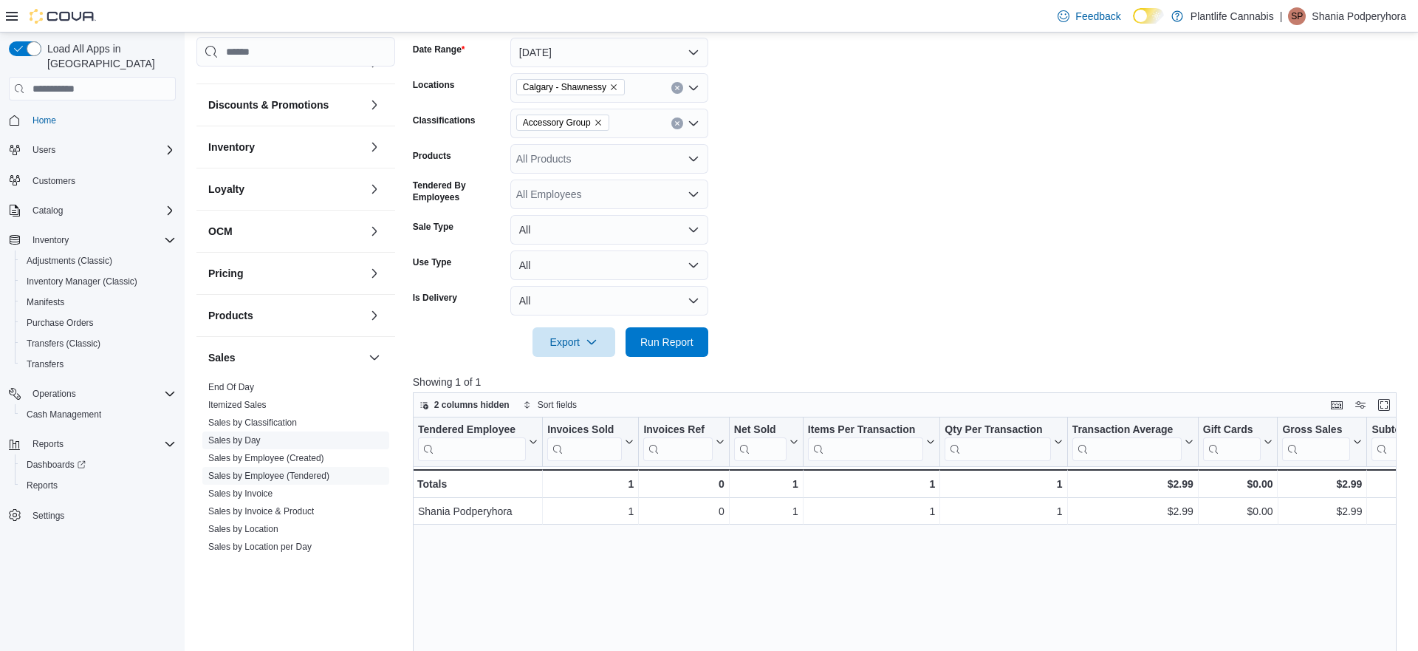
click at [262, 514] on link "Sales by Invoice & Product" at bounding box center [261, 511] width 106 height 10
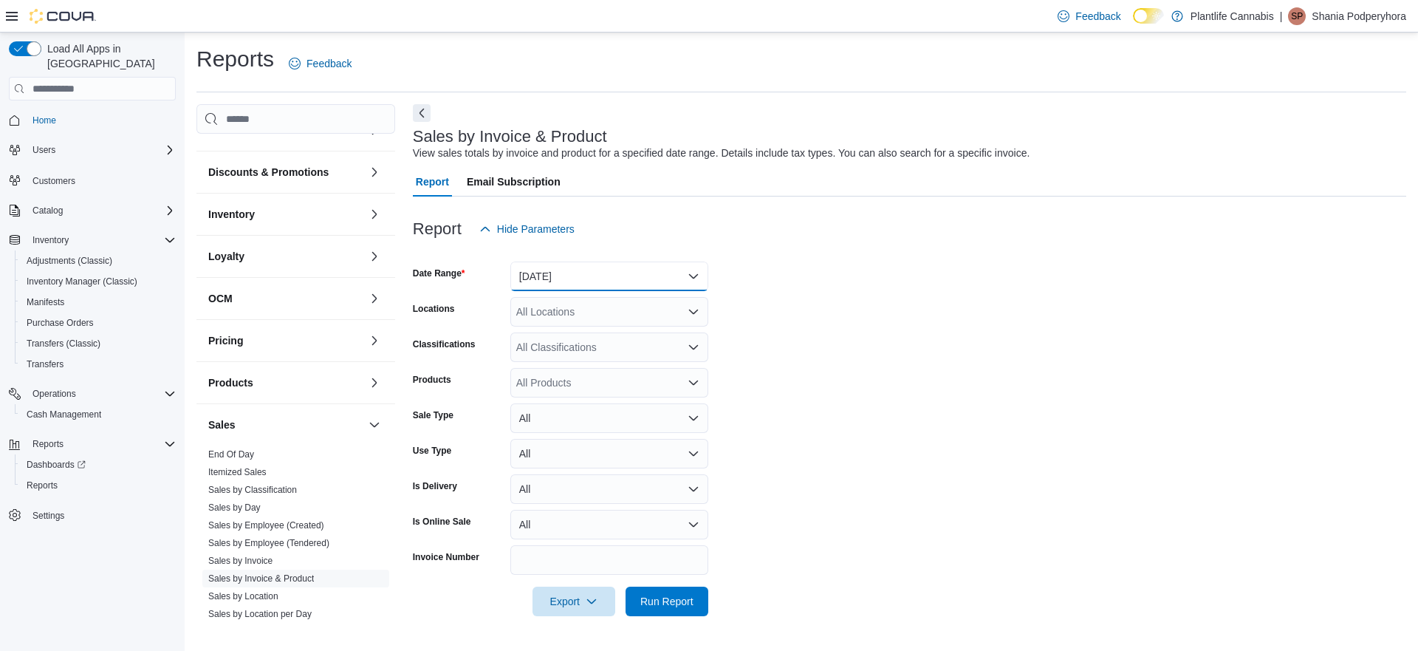
click at [575, 270] on button "Yesterday" at bounding box center [609, 276] width 198 height 30
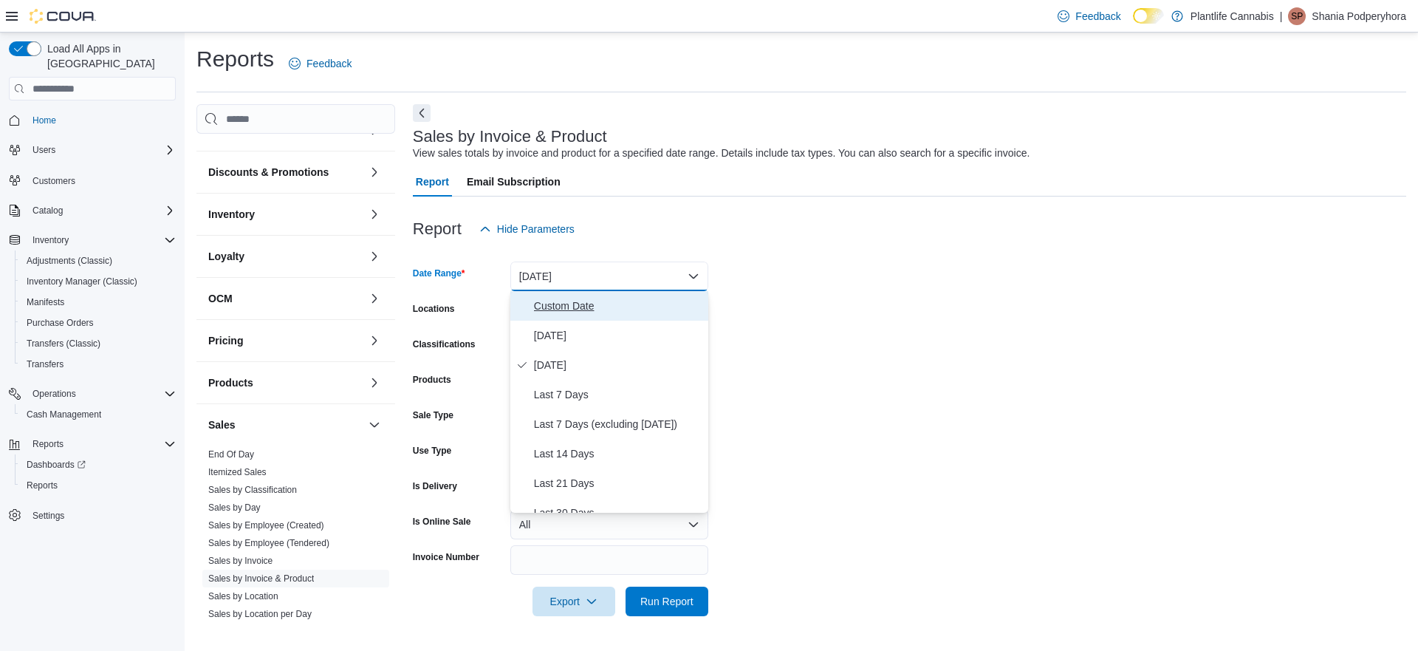
click at [559, 298] on span "Custom Date" at bounding box center [618, 306] width 168 height 18
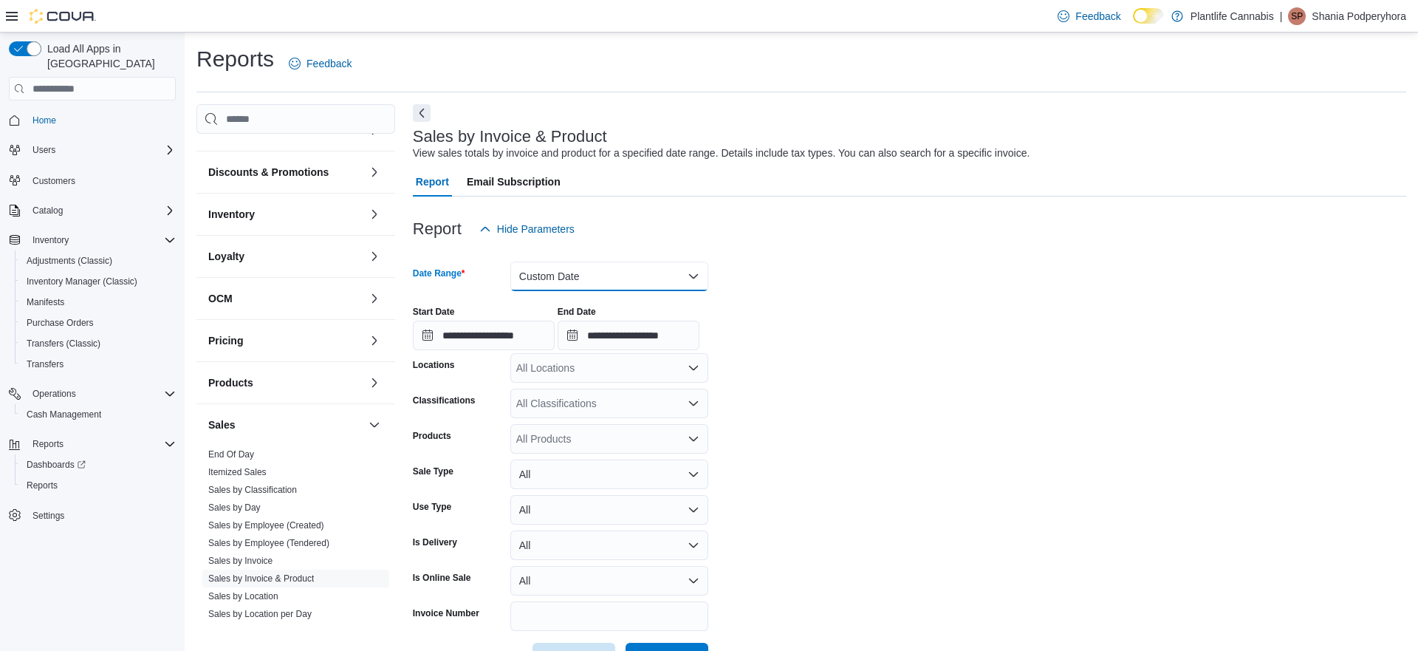
click at [557, 277] on button "Custom Date" at bounding box center [609, 276] width 198 height 30
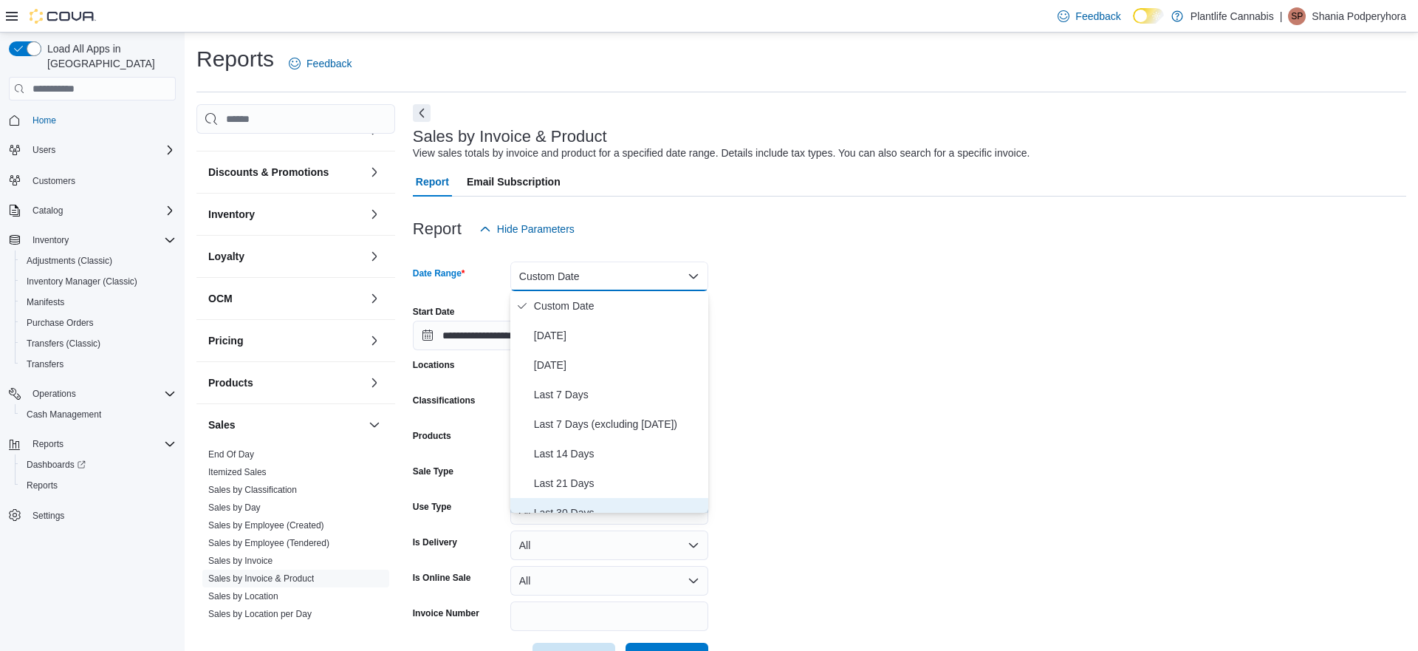
click at [560, 505] on span "Last 30 Days" at bounding box center [618, 513] width 168 height 18
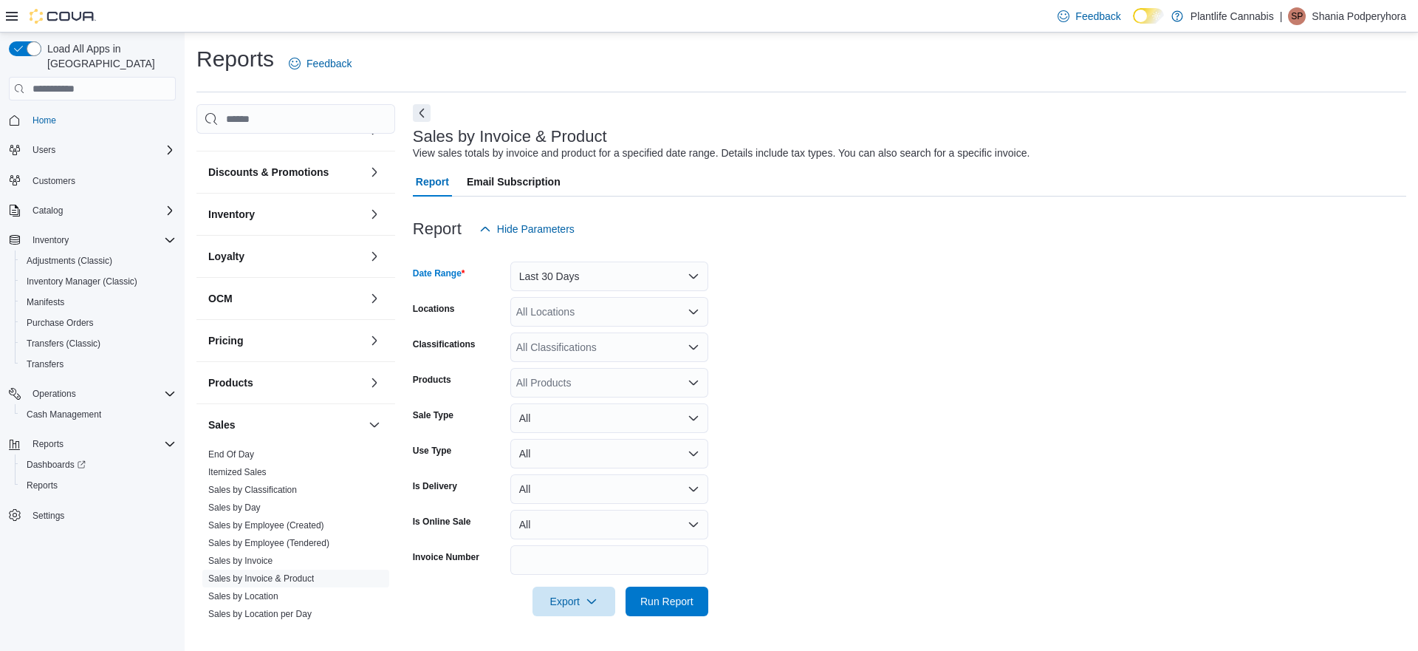
click at [559, 316] on div "All Locations" at bounding box center [609, 312] width 198 height 30
type input "***"
click at [584, 336] on span "Calgary - Shawnessy" at bounding box center [597, 336] width 97 height 15
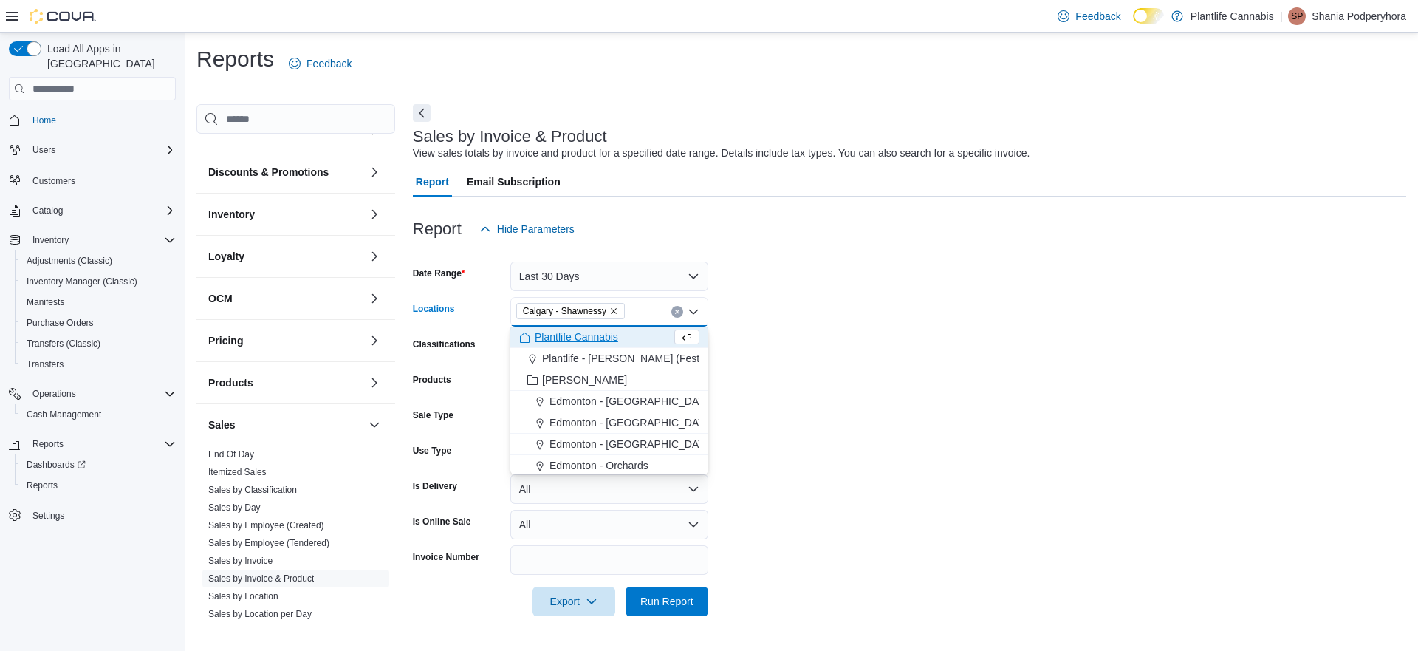
click at [792, 428] on form "Date Range Last 30 Days Locations Calgary - Shawnessy Combo box. Selected. Calg…" at bounding box center [909, 430] width 993 height 372
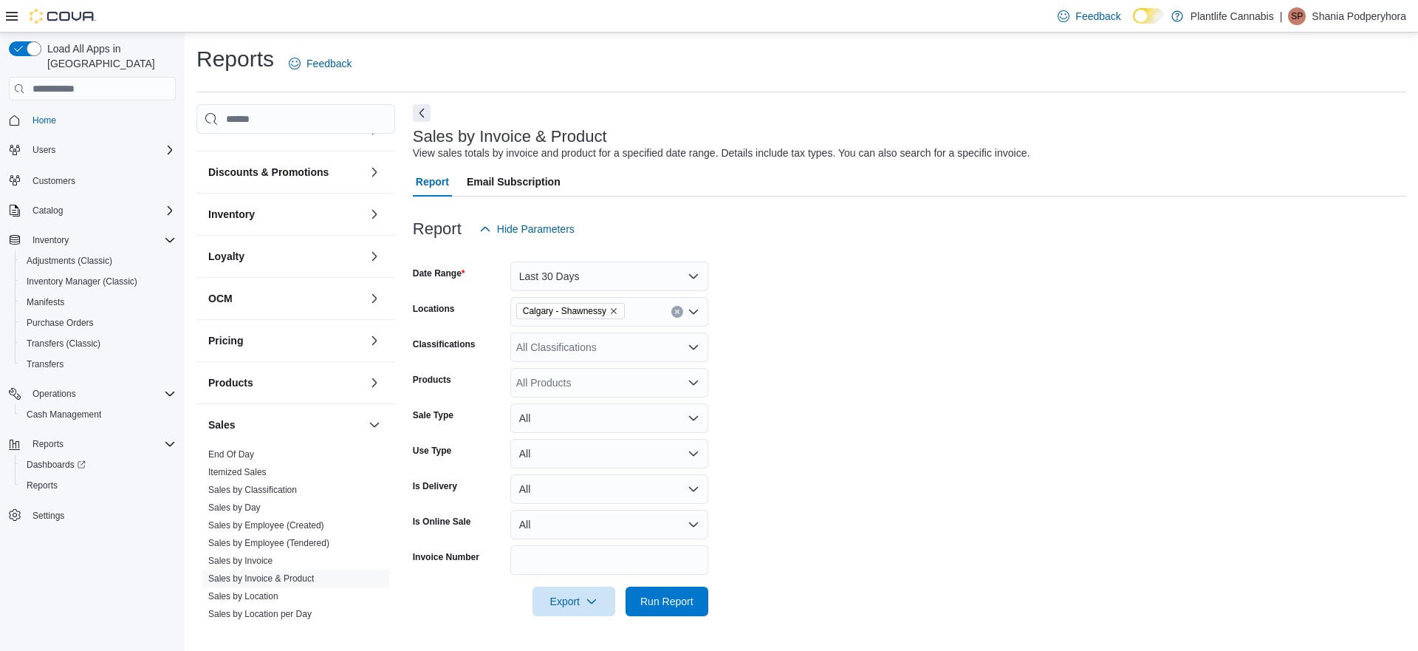
click at [598, 380] on div "All Products" at bounding box center [609, 383] width 198 height 30
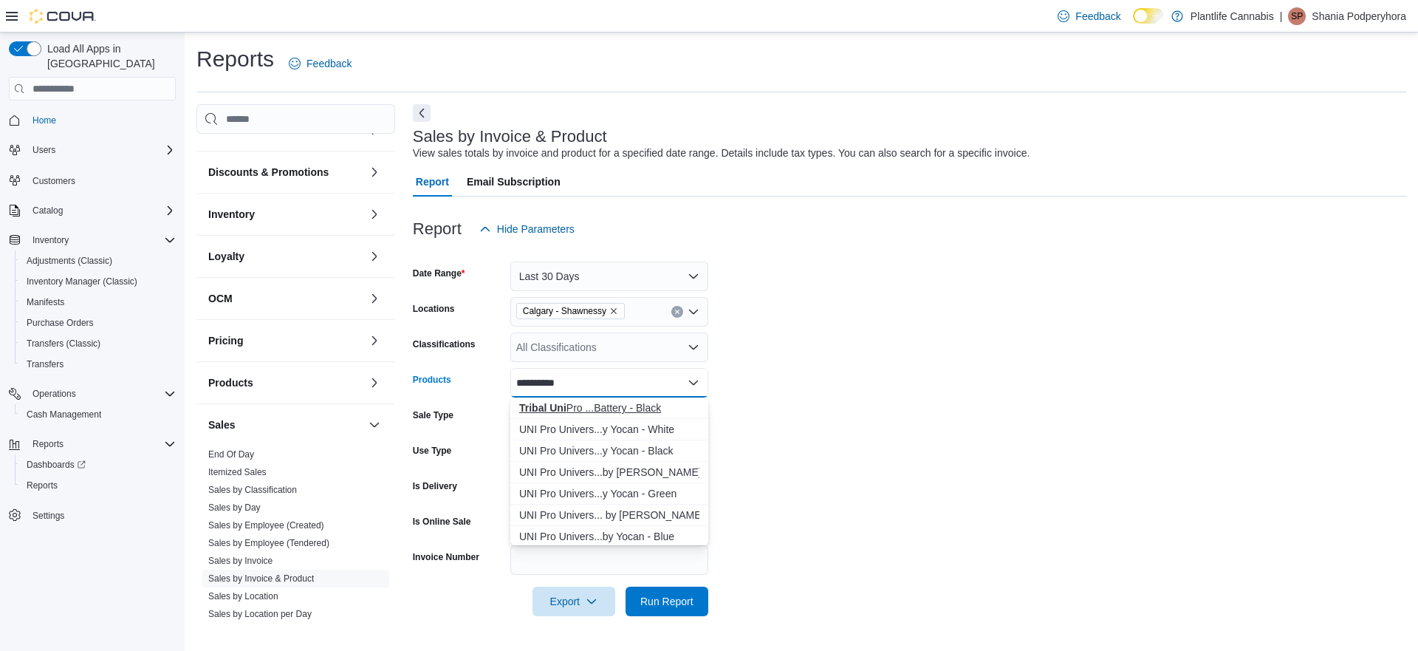
type input "**********"
click at [592, 407] on div "Tribal Uni Pro ...Battery - Black" at bounding box center [609, 407] width 180 height 15
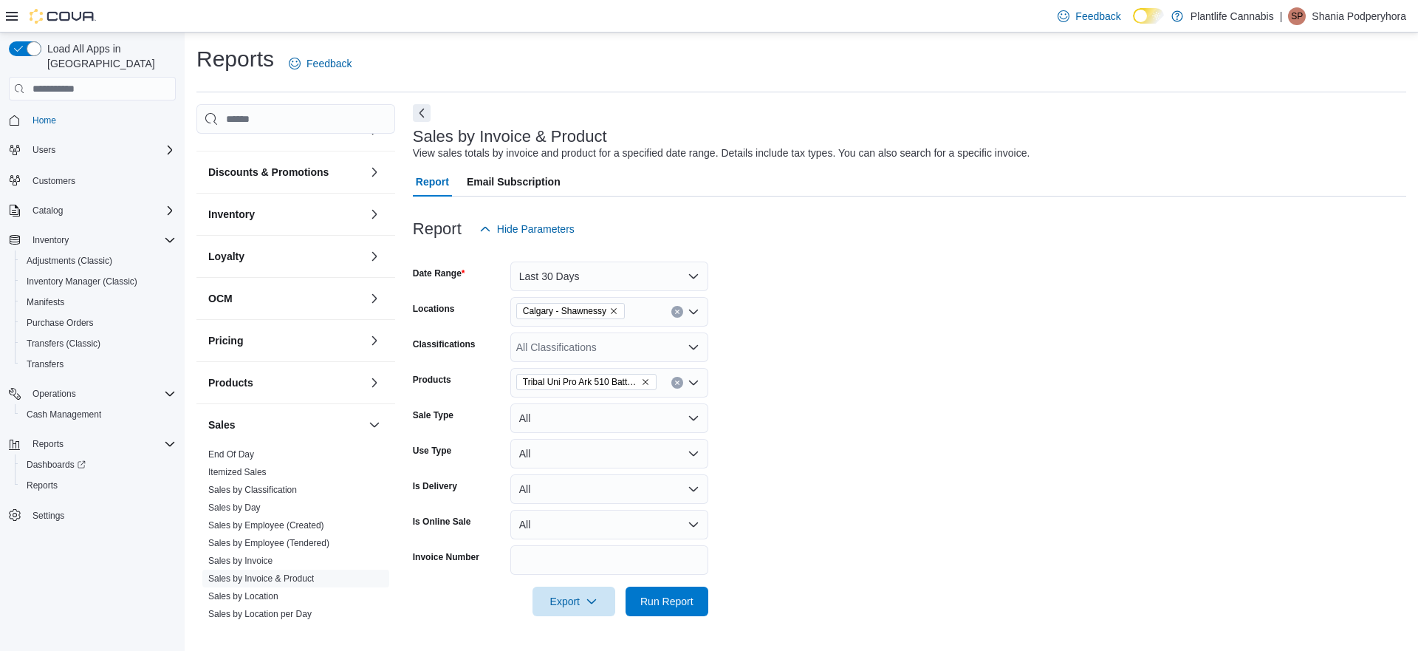
drag, startPoint x: 891, startPoint y: 402, endPoint x: 880, endPoint y: 410, distance: 13.3
click at [891, 402] on form "Date Range Last 30 Days Locations Calgary - Shawnessy Classifications All Class…" at bounding box center [909, 430] width 993 height 372
click at [649, 597] on span "Run Report" at bounding box center [666, 600] width 53 height 15
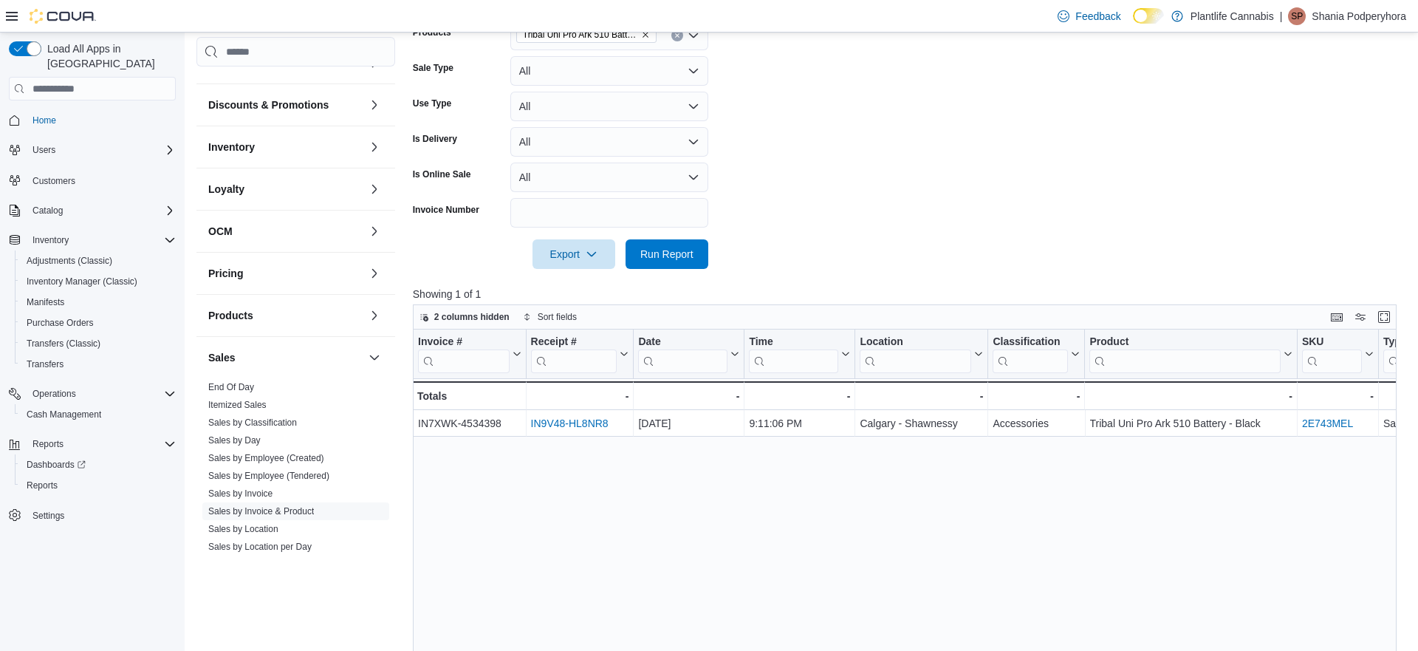
scroll to position [394, 0]
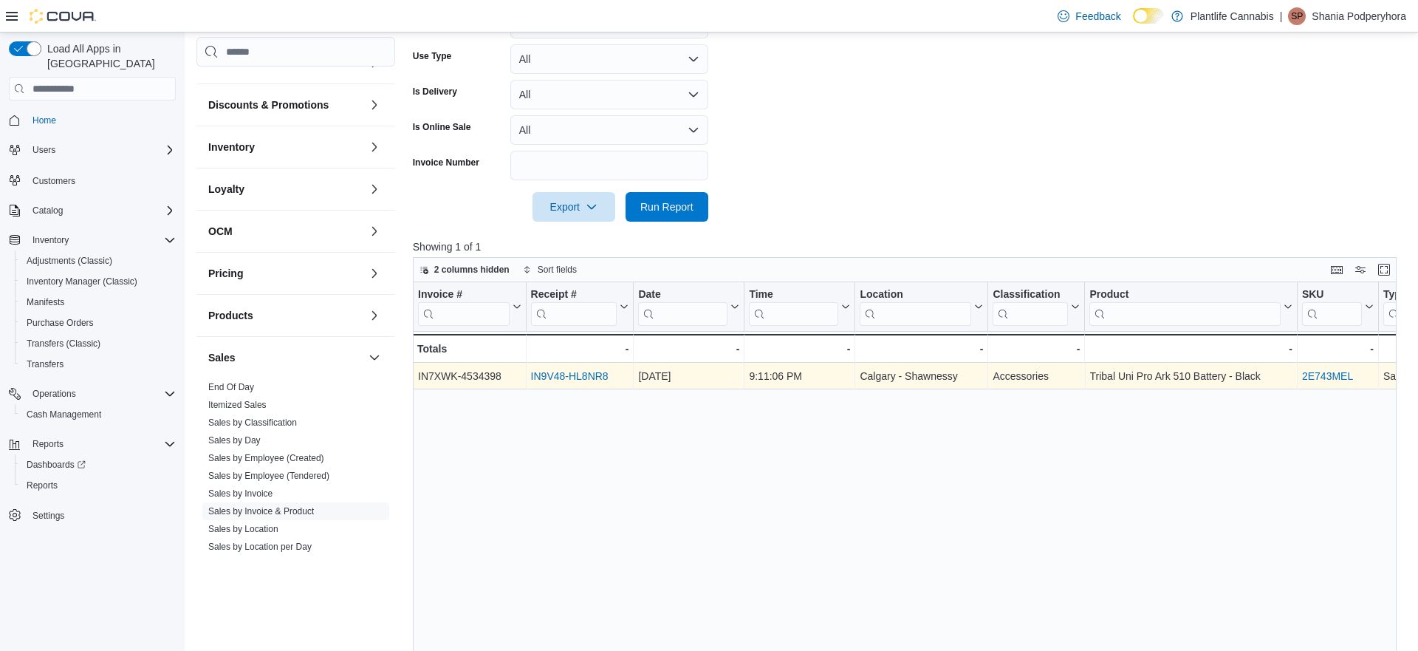
click at [590, 372] on link "IN9V48-HL8NR8" at bounding box center [569, 376] width 78 height 12
